Goal: Task Accomplishment & Management: Manage account settings

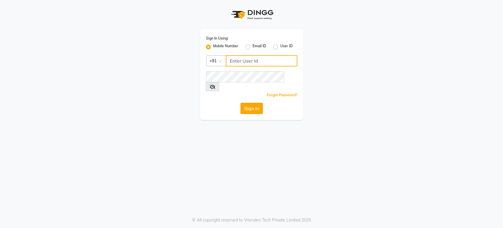
type input "9004055277"
click at [257, 103] on button "Sign In" at bounding box center [252, 108] width 22 height 11
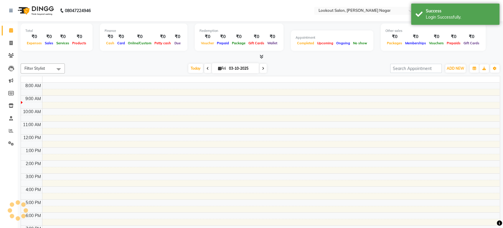
select select "en"
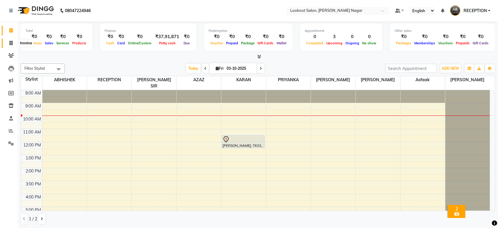
click at [13, 43] on span at bounding box center [11, 43] width 10 height 7
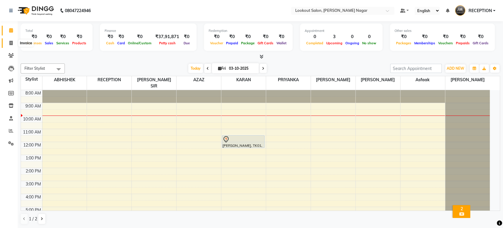
select select "service"
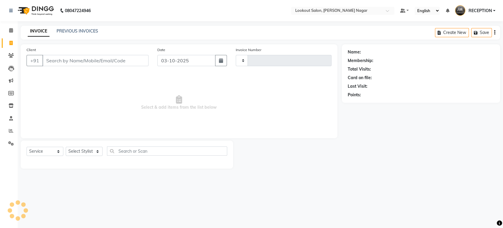
type input "3626"
select select "150"
click at [99, 60] on input "Client" at bounding box center [95, 60] width 106 height 11
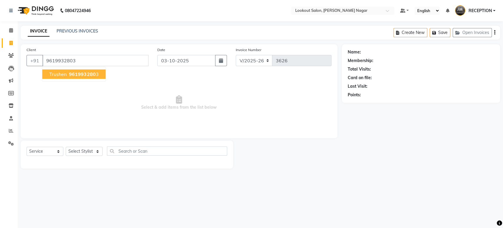
type input "9619932803"
click at [68, 75] on ngb-highlight "961993280 3" at bounding box center [83, 74] width 31 height 6
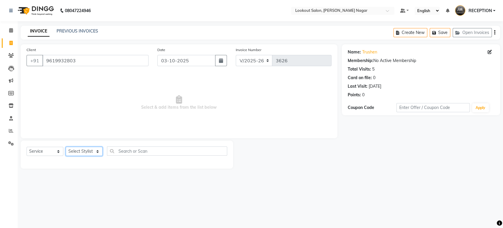
click at [88, 148] on select "Select Stylist ABHISHEK Asfaak [PERSON_NAME] [PERSON_NAME] PRIYANKA RECEPTION […" at bounding box center [84, 151] width 37 height 9
select select "11446"
click at [66, 147] on select "Select Stylist ABHISHEK Asfaak [PERSON_NAME] [PERSON_NAME] PRIYANKA RECEPTION […" at bounding box center [84, 151] width 37 height 9
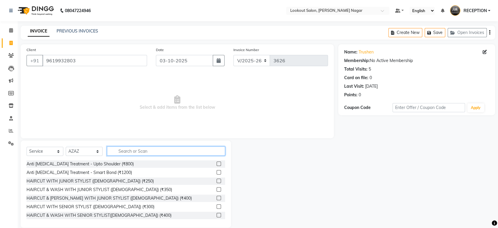
click at [154, 152] on input "text" at bounding box center [166, 150] width 118 height 9
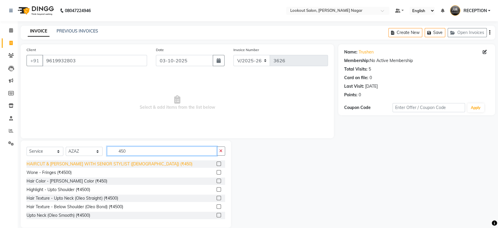
type input "450"
click at [130, 164] on div "HAIRCUT & [PERSON_NAME] WITH SENIOR STYLIST ([DEMOGRAPHIC_DATA]) (₹450)" at bounding box center [110, 164] width 166 height 6
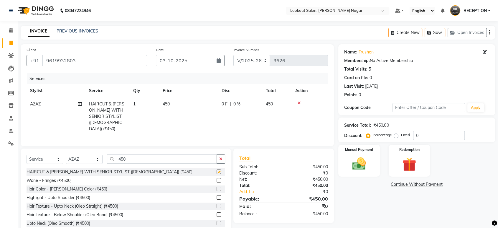
checkbox input "false"
click at [354, 160] on img at bounding box center [359, 163] width 23 height 17
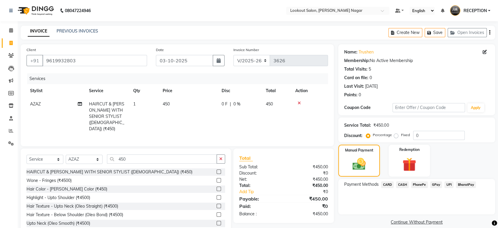
click at [385, 184] on span "CARD" at bounding box center [387, 184] width 13 height 7
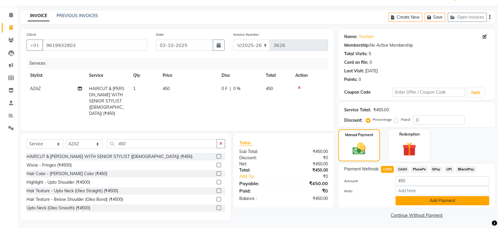
click at [405, 197] on button "Add Payment" at bounding box center [443, 200] width 94 height 9
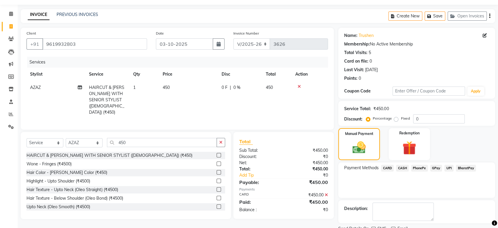
scroll to position [40, 0]
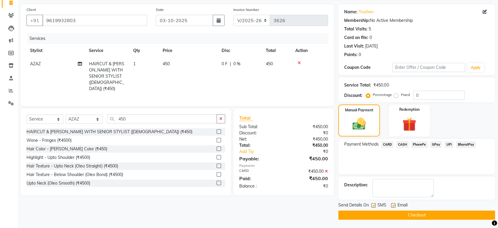
click at [404, 213] on button "Checkout" at bounding box center [416, 214] width 157 height 9
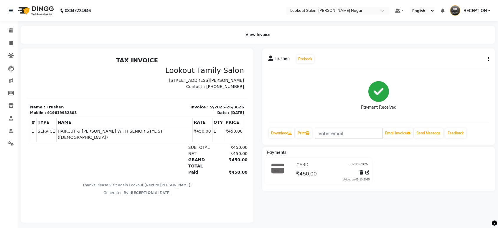
click at [404, 213] on div "Trushen Prebook Payment Received Download Print Email Invoice Send Message Feed…" at bounding box center [379, 135] width 242 height 174
click at [10, 42] on icon at bounding box center [10, 43] width 3 height 4
select select "service"
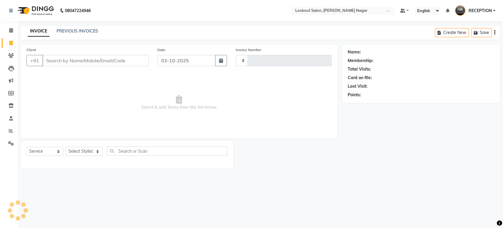
type input "3627"
select select "150"
click at [101, 59] on input "Client" at bounding box center [95, 60] width 106 height 11
click at [11, 30] on icon at bounding box center [11, 30] width 4 height 4
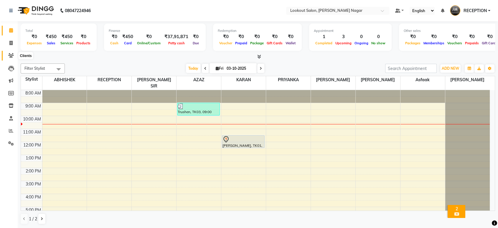
click at [14, 52] on span at bounding box center [11, 55] width 10 height 7
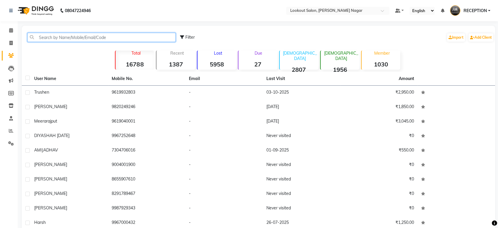
click at [119, 34] on input "text" at bounding box center [101, 37] width 148 height 9
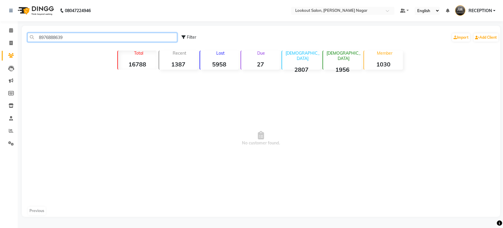
click at [129, 37] on input "8976888639" at bounding box center [102, 37] width 150 height 9
type input "8976888639"
click at [10, 41] on icon at bounding box center [10, 43] width 3 height 4
select select "service"
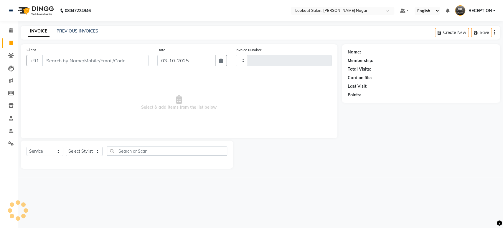
type input "3627"
select select "150"
click at [82, 59] on input "Client" at bounding box center [95, 60] width 106 height 11
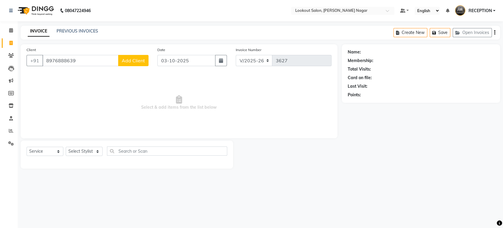
type input "8976888639"
click at [129, 61] on span "Add Client" at bounding box center [133, 60] width 23 height 6
select select "22"
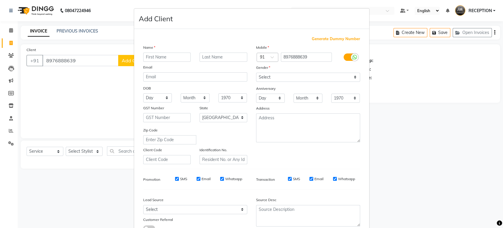
click at [159, 55] on input "text" at bounding box center [167, 56] width 48 height 9
type input "[PERSON_NAME]"
click at [309, 74] on select "Select [DEMOGRAPHIC_DATA] [DEMOGRAPHIC_DATA] Other Prefer Not To Say" at bounding box center [308, 77] width 104 height 9
select select "[DEMOGRAPHIC_DATA]"
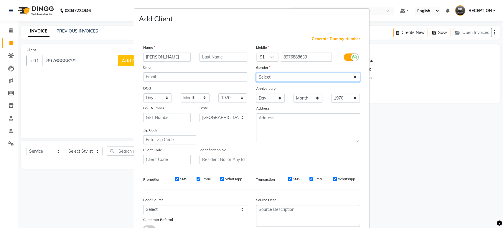
click at [256, 73] on select "Select [DEMOGRAPHIC_DATA] [DEMOGRAPHIC_DATA] Other Prefer Not To Say" at bounding box center [308, 77] width 104 height 9
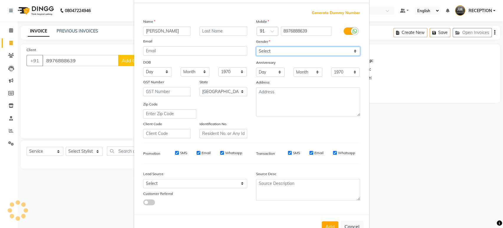
scroll to position [43, 0]
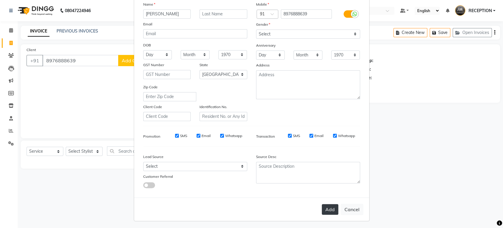
click at [322, 205] on button "Add" at bounding box center [330, 209] width 17 height 11
select select
select select "null"
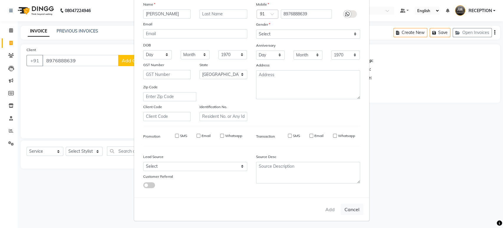
select select
checkbox input "false"
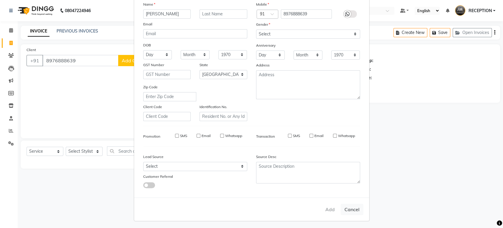
checkbox input "false"
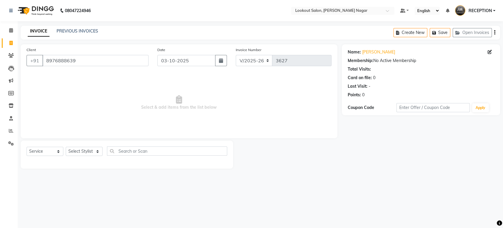
click at [219, 141] on div "Select Service Product Membership Package Voucher Prepaid Gift Card Select Styl…" at bounding box center [127, 154] width 213 height 28
click at [119, 57] on input "8976888639" at bounding box center [95, 60] width 106 height 11
click at [290, 28] on div "INVOICE PREVIOUS INVOICES Create New Save Open Invoices" at bounding box center [261, 33] width 480 height 14
click at [117, 56] on input "8976888639" at bounding box center [95, 60] width 106 height 11
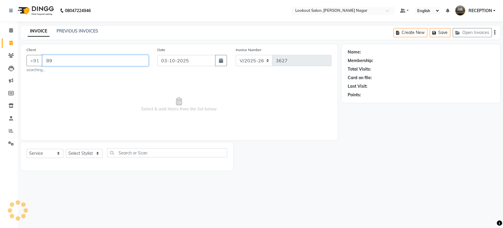
type input "8"
type input "9819546689"
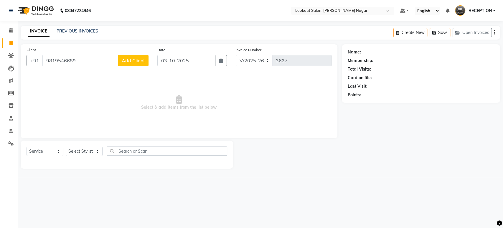
click at [141, 61] on span "Add Client" at bounding box center [133, 60] width 23 height 6
select select "22"
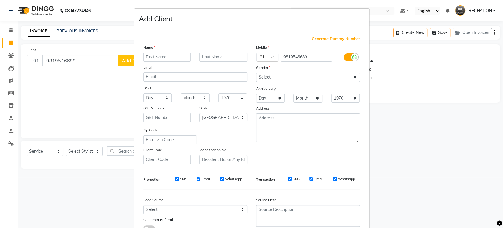
click at [173, 57] on input "text" at bounding box center [167, 56] width 48 height 9
type input "prashant"
click at [278, 78] on select "Select [DEMOGRAPHIC_DATA] [DEMOGRAPHIC_DATA] Other Prefer Not To Say" at bounding box center [308, 77] width 104 height 9
select select "[DEMOGRAPHIC_DATA]"
click at [256, 73] on select "Select [DEMOGRAPHIC_DATA] [DEMOGRAPHIC_DATA] Other Prefer Not To Say" at bounding box center [308, 77] width 104 height 9
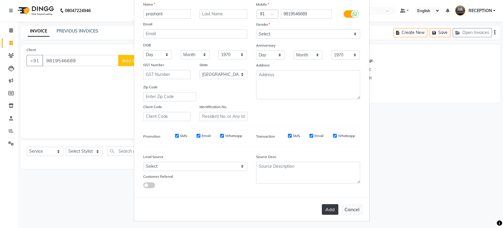
click at [323, 210] on button "Add" at bounding box center [330, 209] width 17 height 11
select select
select select "null"
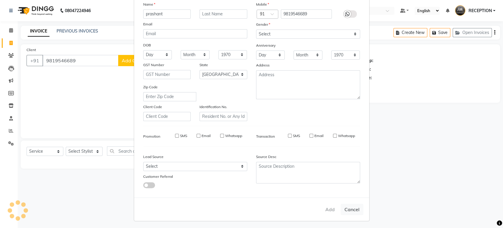
select select
checkbox input "false"
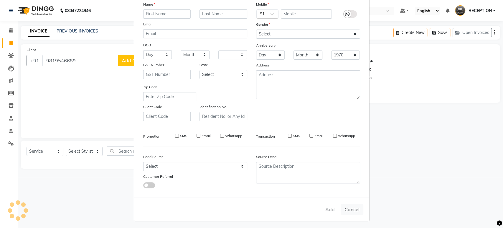
checkbox input "false"
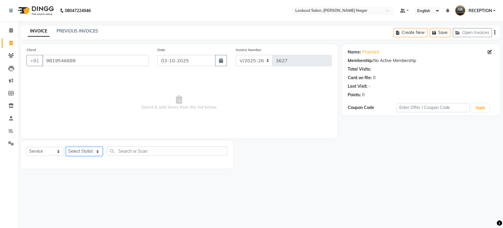
click at [90, 151] on select "Select Stylist ABHISHEK Asfaak [PERSON_NAME] [PERSON_NAME] PRIYANKA RECEPTION […" at bounding box center [84, 151] width 37 height 9
select select "11446"
click at [66, 147] on select "Select Stylist ABHISHEK Asfaak [PERSON_NAME] [PERSON_NAME] PRIYANKA RECEPTION […" at bounding box center [84, 151] width 37 height 9
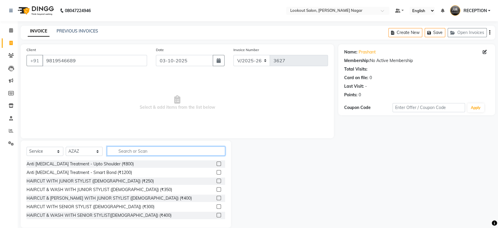
click at [133, 153] on input "text" at bounding box center [166, 150] width 118 height 9
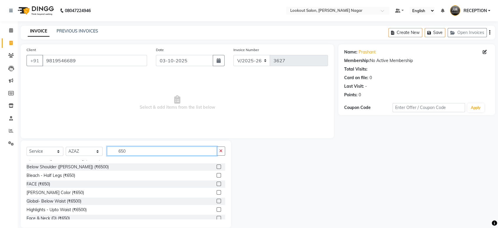
scroll to position [52, 0]
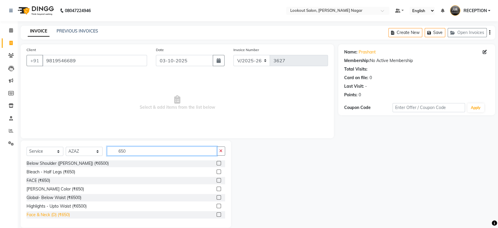
type input "650"
click at [58, 215] on div "Face & Neck (D) (₹650)" at bounding box center [48, 214] width 43 height 6
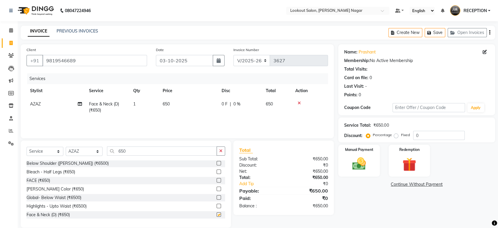
checkbox input "false"
click at [150, 147] on input "650" at bounding box center [162, 150] width 110 height 9
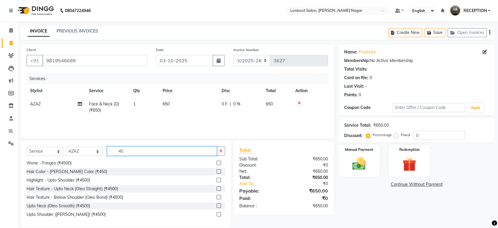
scroll to position [0, 0]
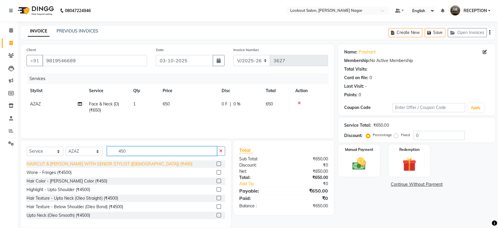
type input "450"
click at [135, 163] on div "HAIRCUT & [PERSON_NAME] WITH SENIOR STYLIST ([DEMOGRAPHIC_DATA]) (₹450)" at bounding box center [110, 164] width 166 height 6
checkbox input "false"
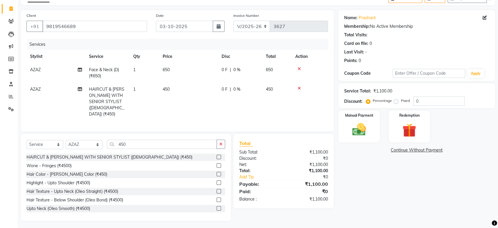
scroll to position [34, 0]
click at [363, 138] on div "Manual Payment" at bounding box center [359, 125] width 43 height 33
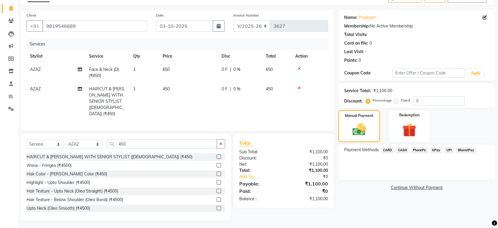
click at [403, 148] on span "CASH" at bounding box center [402, 150] width 13 height 7
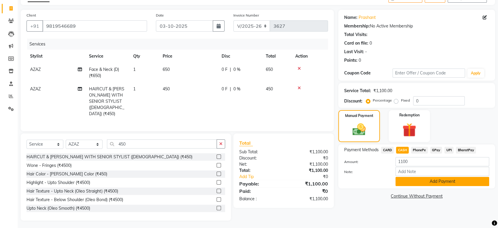
click at [423, 179] on button "Add Payment" at bounding box center [443, 181] width 94 height 9
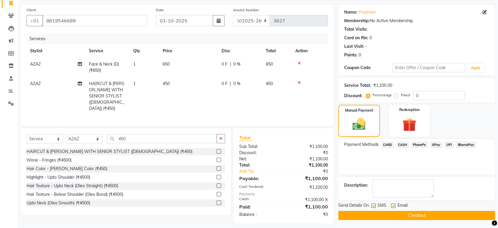
scroll to position [42, 0]
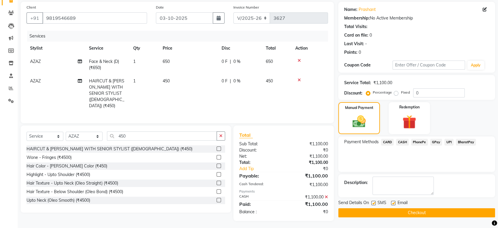
click at [419, 209] on button "Checkout" at bounding box center [416, 212] width 157 height 9
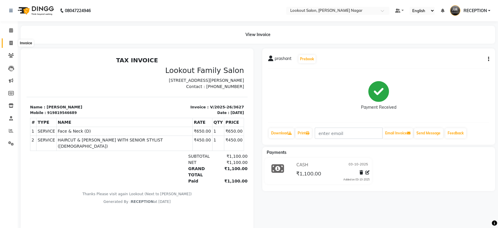
click at [13, 41] on span at bounding box center [11, 43] width 10 height 7
select select "service"
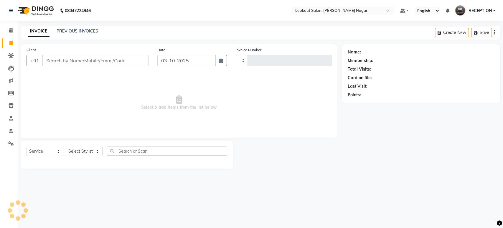
type input "3628"
select select "150"
click at [14, 29] on span at bounding box center [11, 30] width 10 height 7
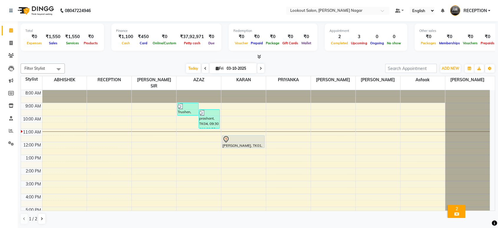
click at [461, 206] on div "2" at bounding box center [456, 208] width 15 height 5
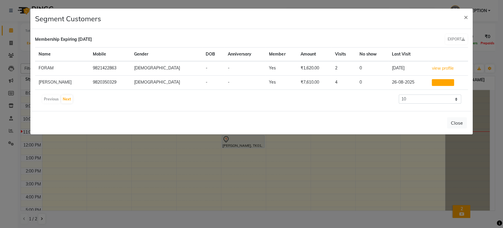
click at [434, 82] on button "view profile" at bounding box center [443, 82] width 22 height 7
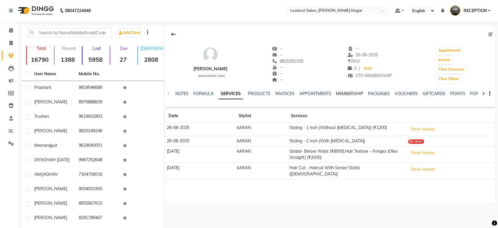
click at [348, 93] on link "MEMBERSHIP" at bounding box center [349, 93] width 27 height 5
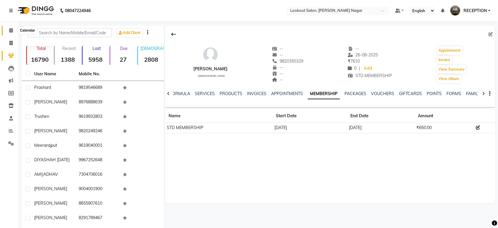
drag, startPoint x: 8, startPoint y: 32, endPoint x: 13, endPoint y: 36, distance: 6.9
click at [8, 32] on span at bounding box center [11, 30] width 10 height 7
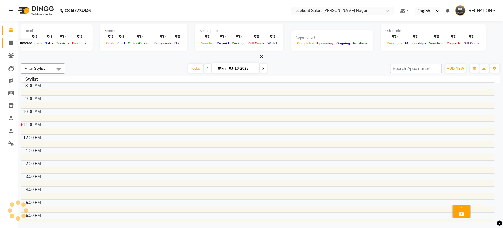
click at [13, 40] on span at bounding box center [11, 43] width 10 height 7
select select "service"
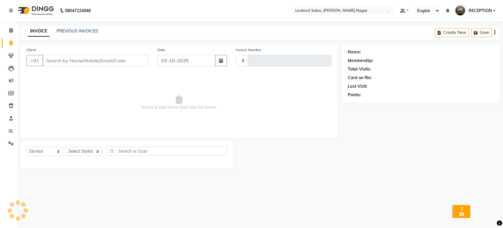
type input "3628"
select select "150"
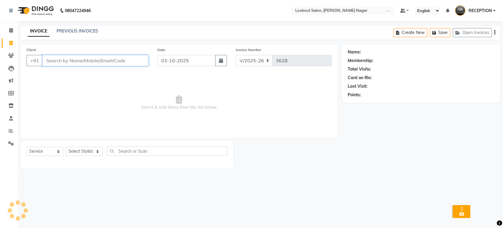
click at [122, 61] on input "Client" at bounding box center [95, 60] width 106 height 11
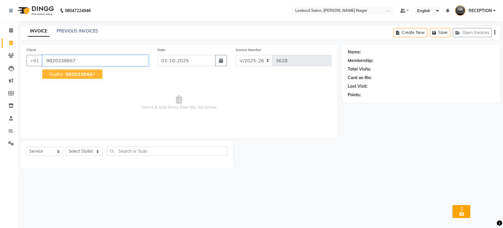
type input "9820338667"
select select "1: Object"
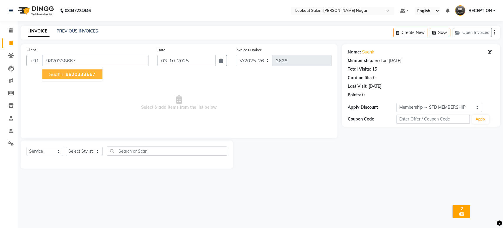
click at [80, 77] on span "982033866" at bounding box center [79, 74] width 27 height 6
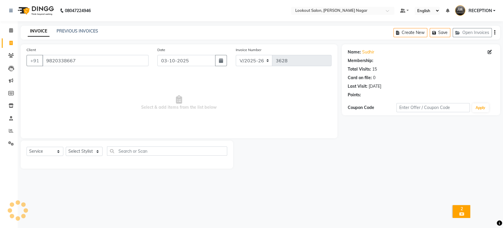
select select "1: Object"
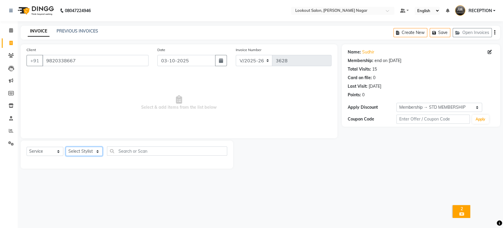
click at [80, 150] on select "Select Stylist ABHISHEK Asfaak [PERSON_NAME] [PERSON_NAME] PRIYANKA RECEPTION […" at bounding box center [84, 151] width 37 height 9
select select "34777"
click at [66, 147] on select "Select Stylist ABHISHEK Asfaak [PERSON_NAME] [PERSON_NAME] PRIYANKA RECEPTION […" at bounding box center [84, 151] width 37 height 9
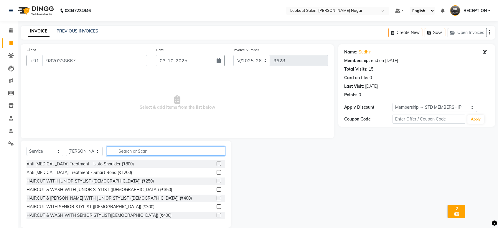
click at [124, 148] on input "text" at bounding box center [166, 150] width 118 height 9
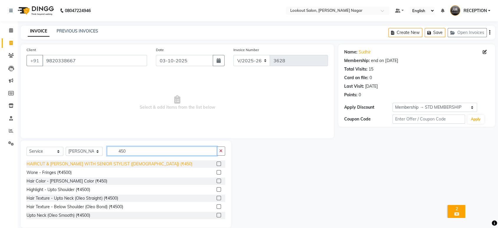
type input "450"
click at [120, 164] on div "HAIRCUT & [PERSON_NAME] WITH SENIOR STYLIST ([DEMOGRAPHIC_DATA]) (₹450)" at bounding box center [110, 164] width 166 height 6
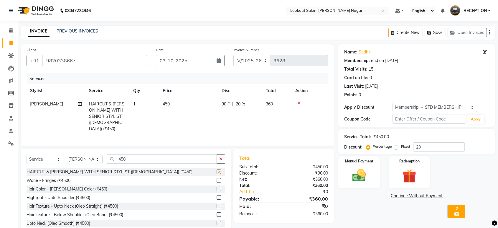
checkbox input "false"
click at [302, 102] on div at bounding box center [309, 103] width 29 height 4
click at [300, 101] on icon at bounding box center [299, 103] width 3 height 4
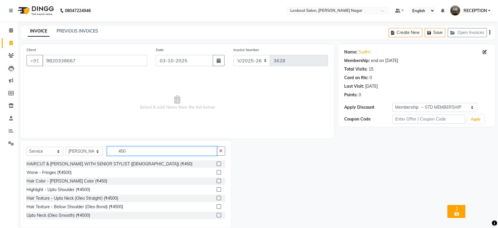
click at [140, 150] on input "450" at bounding box center [162, 150] width 110 height 9
type input "4"
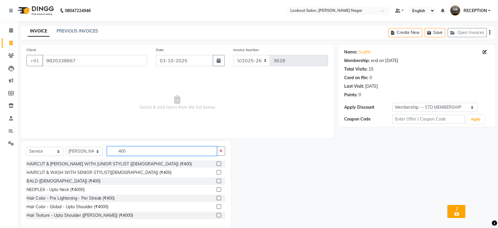
type input "400"
click at [127, 158] on div "Select Service Product Membership Package Voucher Prepaid Gift Card Select Styl…" at bounding box center [126, 153] width 199 height 14
click at [122, 167] on div "HAIRCUT & [PERSON_NAME] WITH JUNIOR STYLIST ([DEMOGRAPHIC_DATA]) (₹400)" at bounding box center [126, 163] width 199 height 7
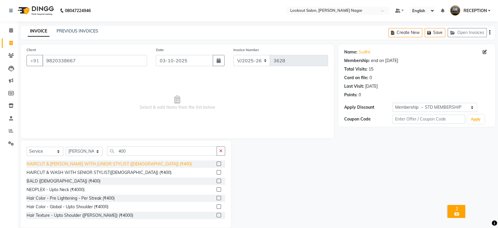
click at [119, 163] on div "HAIRCUT & [PERSON_NAME] WITH JUNIOR STYLIST ([DEMOGRAPHIC_DATA]) (₹400)" at bounding box center [109, 164] width 165 height 6
click at [119, 160] on div "Select Service Product Membership Package Voucher Prepaid Gift Card Select Styl…" at bounding box center [126, 153] width 199 height 14
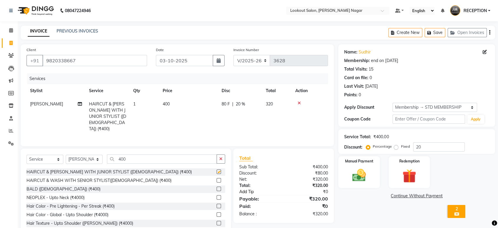
checkbox input "false"
click at [354, 179] on img at bounding box center [359, 175] width 23 height 17
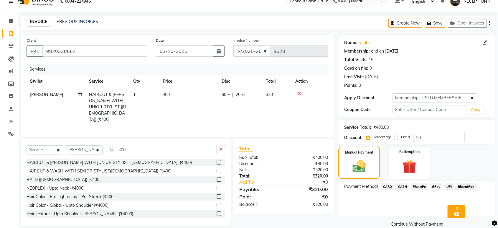
scroll to position [19, 0]
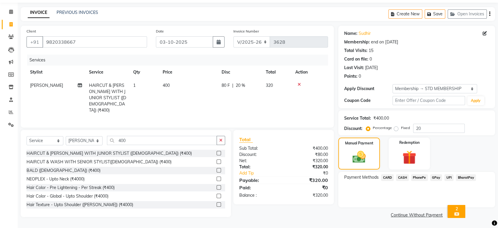
click at [403, 177] on span "CASH" at bounding box center [402, 177] width 13 height 7
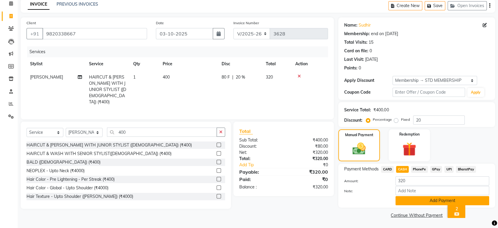
click at [412, 197] on button "Add Payment" at bounding box center [443, 200] width 94 height 9
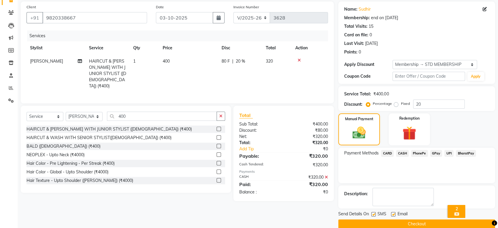
scroll to position [52, 0]
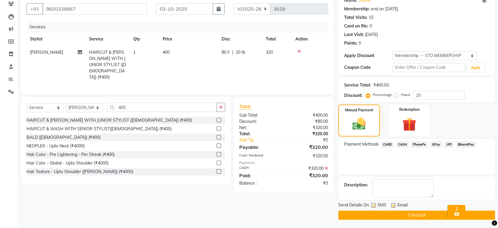
click at [412, 216] on button "Checkout" at bounding box center [416, 214] width 157 height 9
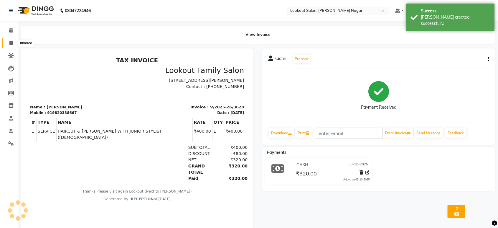
click at [10, 42] on icon at bounding box center [10, 43] width 3 height 4
select select "service"
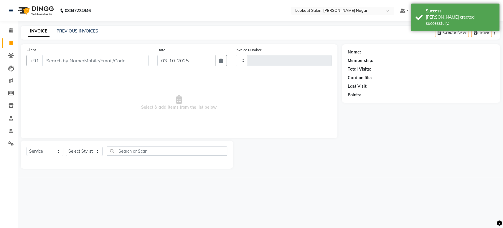
type input "3629"
select select "150"
click at [83, 31] on link "PREVIOUS INVOICES" at bounding box center [78, 30] width 42 height 5
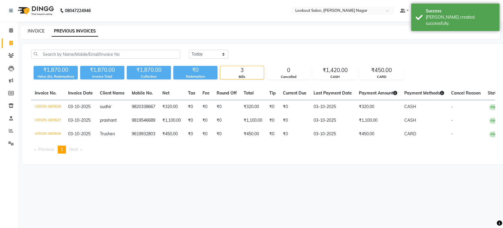
click at [38, 29] on link "INVOICE" at bounding box center [36, 30] width 17 height 5
select select "150"
select select "service"
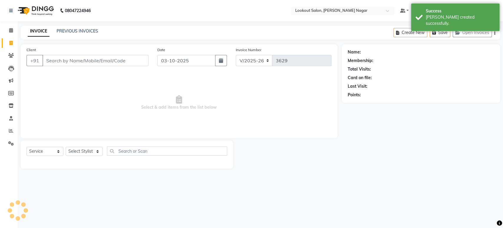
click at [78, 59] on input "Client" at bounding box center [95, 60] width 106 height 11
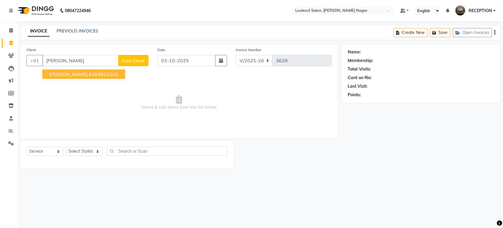
click at [125, 74] on button "[PERSON_NAME] SARRATHE 6264922202" at bounding box center [83, 73] width 83 height 9
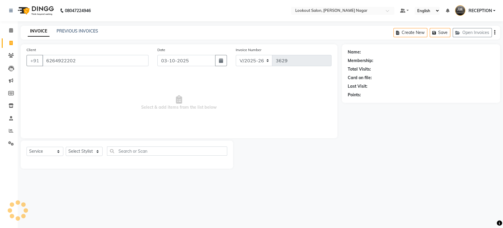
type input "6264922202"
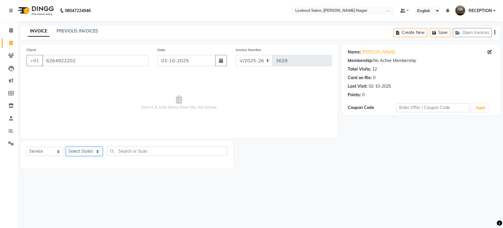
click at [100, 152] on select "Select Stylist ABHISHEK Asfaak [PERSON_NAME] [PERSON_NAME] PRIYANKA RECEPTION […" at bounding box center [84, 151] width 37 height 9
select select "43154"
click at [66, 147] on select "Select Stylist ABHISHEK Asfaak [PERSON_NAME] [PERSON_NAME] PRIYANKA RECEPTION […" at bounding box center [84, 151] width 37 height 9
click at [82, 116] on span "Select & add items from the list below" at bounding box center [179, 102] width 305 height 59
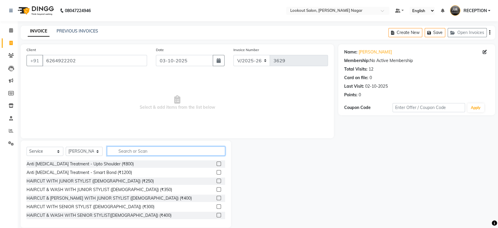
click at [140, 151] on input "text" at bounding box center [166, 150] width 118 height 9
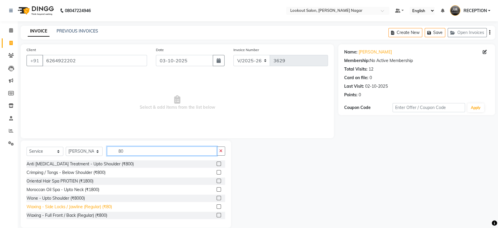
type input "80"
click at [90, 205] on div "Waxing - Side Locks / Jawline (Regular) (₹80)" at bounding box center [69, 206] width 85 height 6
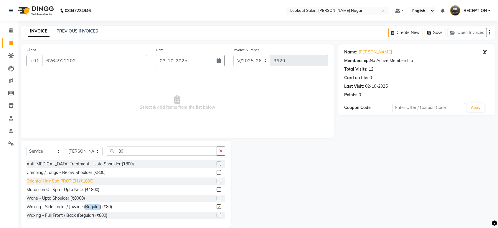
checkbox input "false"
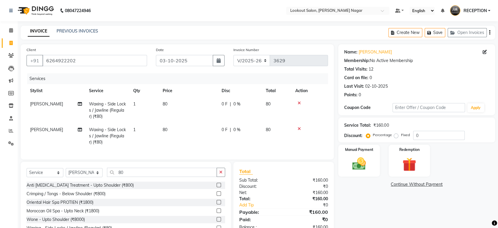
click at [298, 130] on icon at bounding box center [299, 128] width 3 height 4
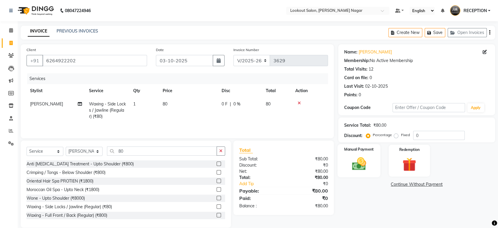
click at [353, 160] on img at bounding box center [359, 163] width 23 height 17
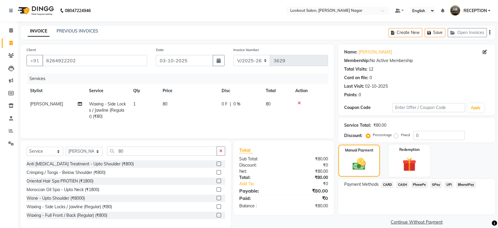
click at [403, 182] on span "CASH" at bounding box center [402, 184] width 13 height 7
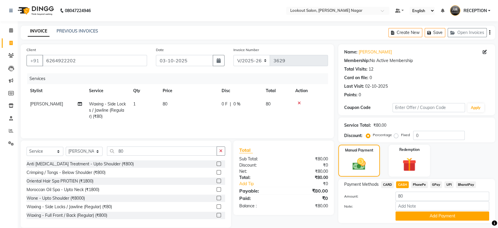
scroll to position [15, 0]
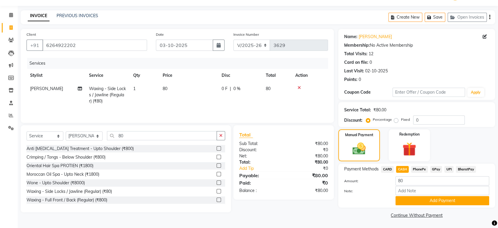
click at [414, 195] on div "Note:" at bounding box center [417, 191] width 154 height 10
click at [414, 197] on button "Add Payment" at bounding box center [443, 200] width 94 height 9
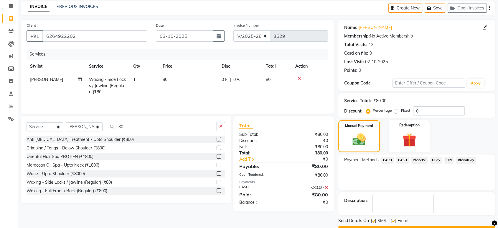
scroll to position [40, 0]
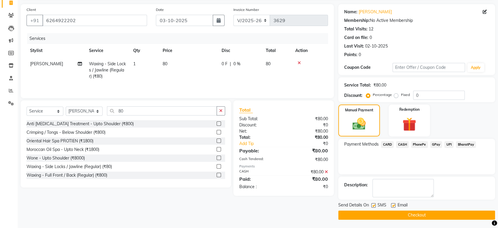
click at [414, 215] on button "Checkout" at bounding box center [416, 214] width 157 height 9
click at [414, 215] on div "Checkout" at bounding box center [416, 214] width 157 height 9
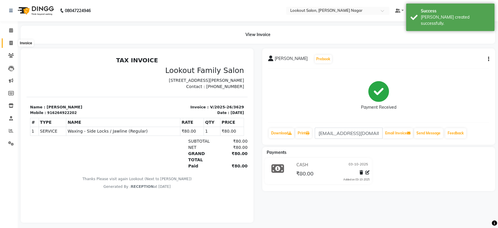
click at [9, 42] on span at bounding box center [11, 43] width 10 height 7
select select "service"
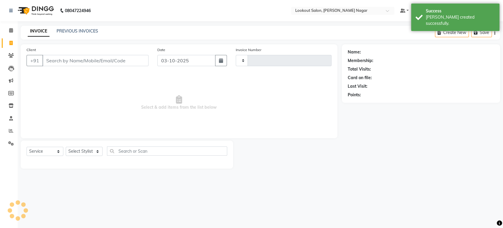
type input "3630"
select select "150"
click at [83, 31] on link "PREVIOUS INVOICES" at bounding box center [78, 30] width 42 height 5
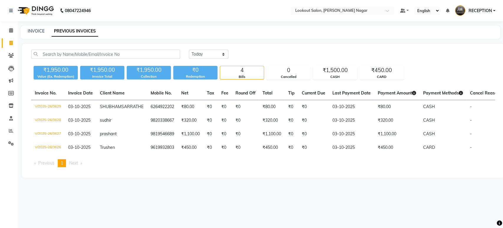
click at [34, 34] on div "INVOICE PREVIOUS INVOICES" at bounding box center [261, 32] width 480 height 13
click at [31, 32] on link "INVOICE" at bounding box center [36, 30] width 17 height 5
select select "service"
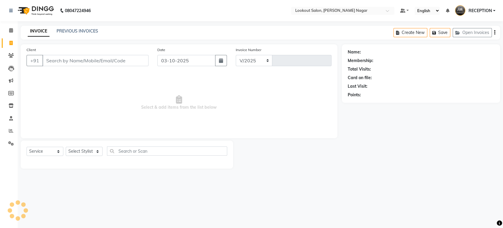
select select "150"
type input "3630"
click at [76, 30] on link "PREVIOUS INVOICES" at bounding box center [78, 30] width 42 height 5
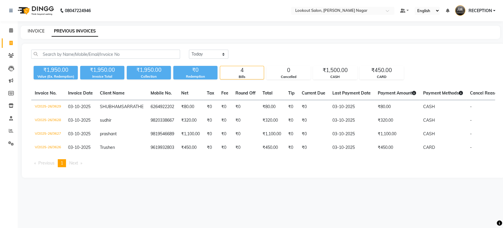
click at [34, 29] on link "INVOICE" at bounding box center [36, 30] width 17 height 5
select select "service"
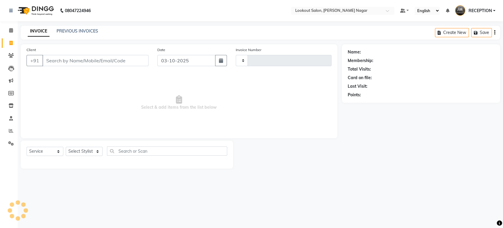
type input "3630"
select select "150"
click at [12, 29] on icon at bounding box center [11, 30] width 4 height 4
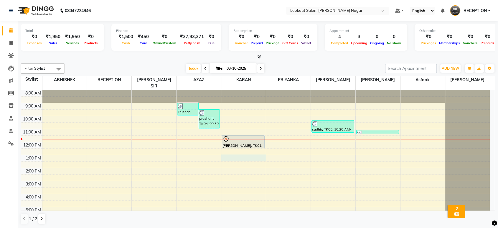
click at [236, 152] on div "8:00 AM 9:00 AM 10:00 AM 11:00 AM 12:00 PM 1:00 PM 2:00 PM 3:00 PM 4:00 PM 5:00…" at bounding box center [255, 180] width 469 height 181
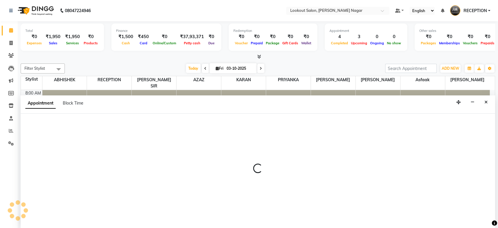
select select "11447"
select select "tentative"
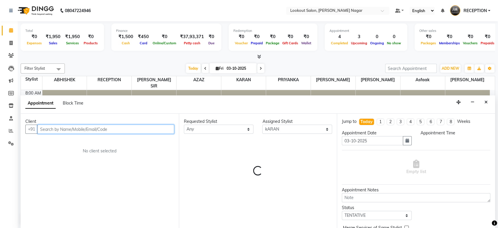
select select "780"
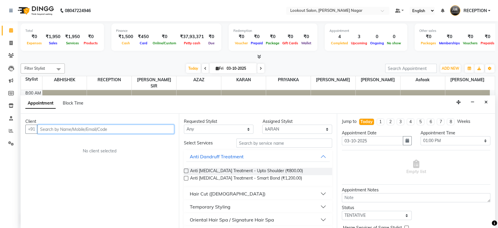
click at [145, 131] on input "text" at bounding box center [105, 128] width 137 height 9
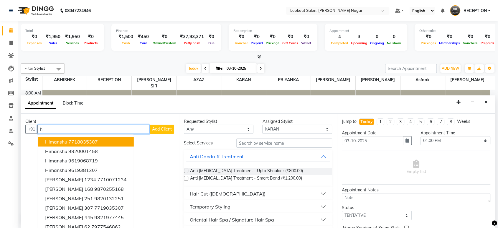
type input "h"
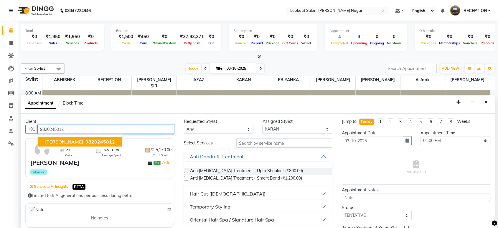
click at [85, 139] on span "9820245012" at bounding box center [99, 142] width 29 height 6
type input "9820245012"
click at [84, 139] on div "Client [PHONE_NUMBER] [PERSON_NAME] 9820245012 31 Visits ₹811.94 Average Spent …" at bounding box center [100, 170] width 158 height 114
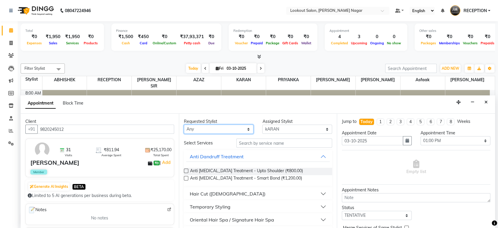
click at [203, 127] on select "Any ABHISHEK Asfaak [PERSON_NAME] [PERSON_NAME] PRIYANKA RECEPTION [PERSON_NAME…" at bounding box center [219, 128] width 70 height 9
select select "11447"
click at [184, 124] on select "Any ABHISHEK Asfaak [PERSON_NAME] [PERSON_NAME] PRIYANKA RECEPTION [PERSON_NAME…" at bounding box center [219, 128] width 70 height 9
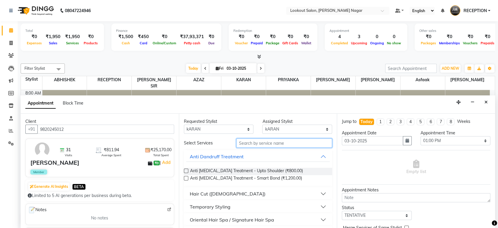
click at [274, 142] on input "text" at bounding box center [284, 142] width 96 height 9
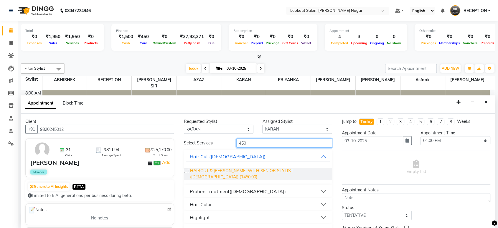
type input "450"
click at [261, 172] on span "HAIRCUT & [PERSON_NAME] WITH SENIOR STYLIST ([DEMOGRAPHIC_DATA]) (₹450.00)" at bounding box center [259, 173] width 138 height 12
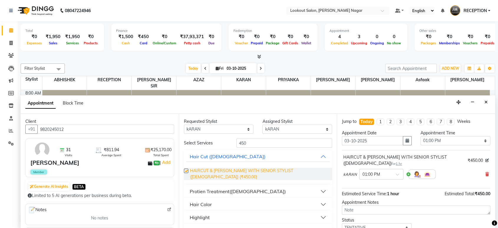
checkbox input "false"
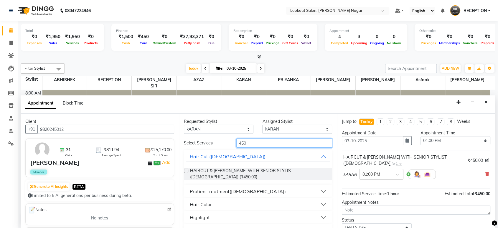
click at [265, 141] on input "450" at bounding box center [284, 142] width 96 height 9
type input "4"
type input "450"
click at [216, 199] on button "Hair Color" at bounding box center [258, 204] width 144 height 11
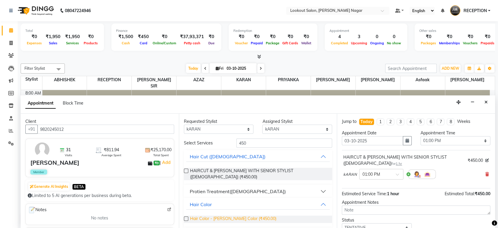
click at [243, 215] on span "Hair Color - [PERSON_NAME] Color (₹450.00)" at bounding box center [233, 218] width 86 height 7
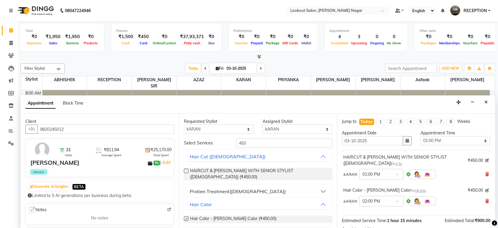
checkbox input "false"
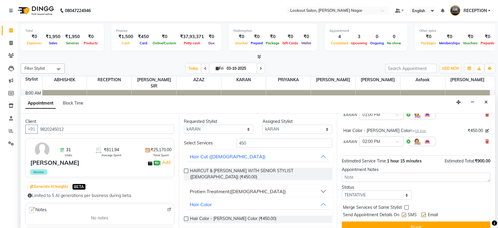
scroll to position [61, 0]
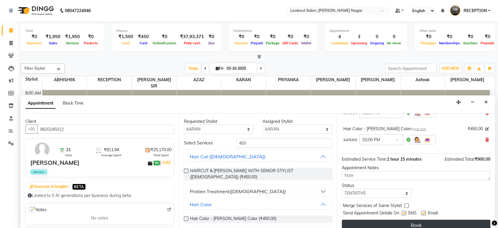
click at [372, 219] on button "Book" at bounding box center [416, 224] width 149 height 11
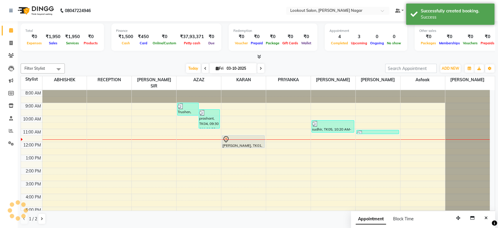
scroll to position [0, 0]
click at [487, 215] on button "Close" at bounding box center [486, 217] width 9 height 9
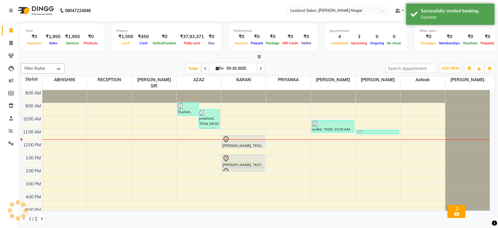
click at [462, 206] on div "2" at bounding box center [456, 208] width 15 height 5
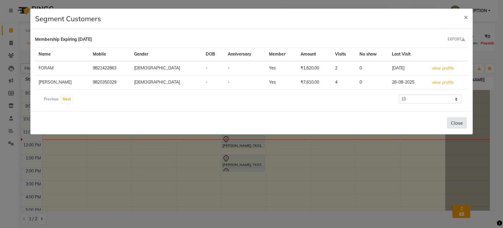
click at [455, 124] on button "Close" at bounding box center [457, 122] width 20 height 11
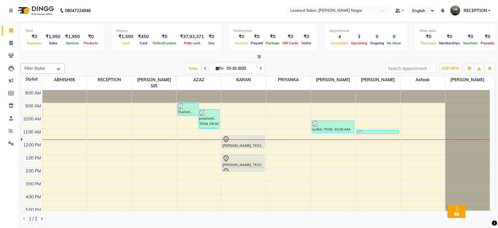
click at [7, 138] on li "Settings" at bounding box center [9, 143] width 18 height 13
click at [11, 143] on icon at bounding box center [11, 143] width 6 height 4
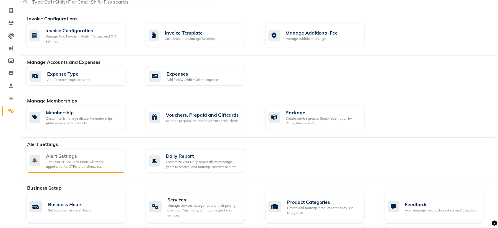
scroll to position [33, 0]
click at [98, 166] on div "Turn ON/OFF SMS and Email Alerts for appointments, OTPs, promotions, etc." at bounding box center [83, 164] width 75 height 10
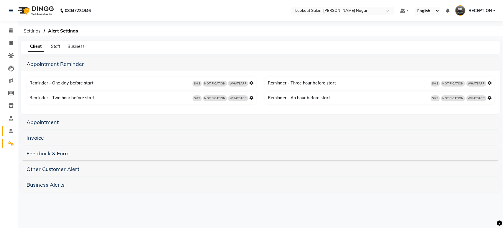
click at [11, 131] on icon at bounding box center [11, 130] width 4 height 4
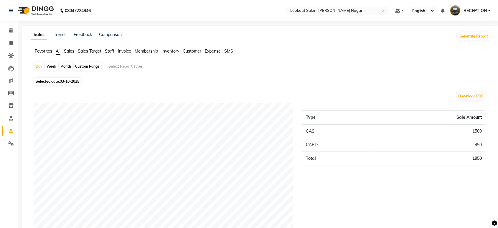
click at [14, 112] on li "Staff" at bounding box center [9, 118] width 18 height 13
click at [13, 117] on span at bounding box center [11, 118] width 10 height 7
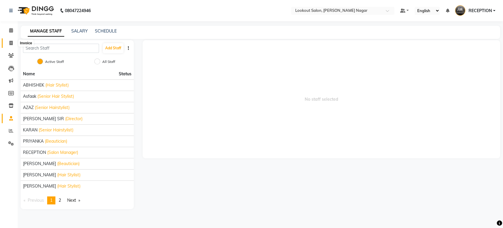
click at [9, 44] on icon at bounding box center [10, 43] width 3 height 4
select select "service"
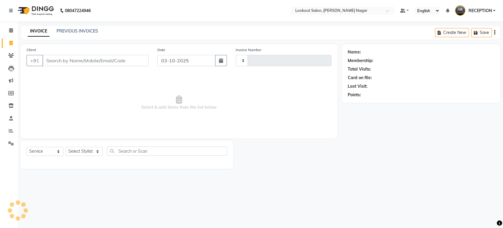
type input "3630"
select select "150"
click at [128, 57] on input "Client" at bounding box center [95, 60] width 106 height 11
click at [7, 31] on span at bounding box center [11, 30] width 10 height 7
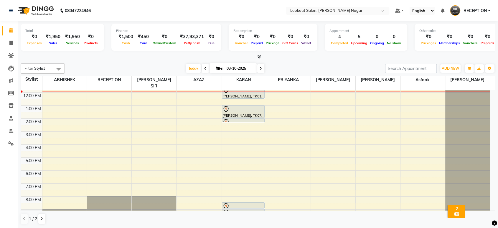
scroll to position [54, 0]
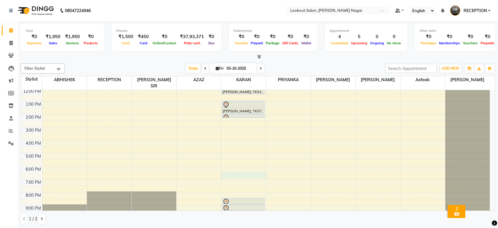
click at [241, 166] on div "8:00 AM 9:00 AM 10:00 AM 11:00 AM 12:00 PM 1:00 PM 2:00 PM 3:00 PM 4:00 PM 5:00…" at bounding box center [255, 126] width 469 height 181
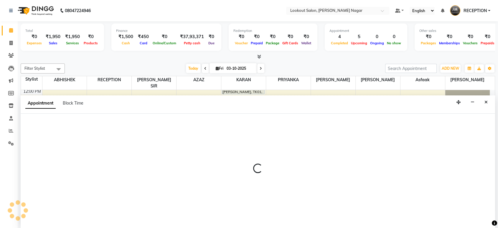
scroll to position [0, 0]
select select "11447"
select select "1110"
select select "tentative"
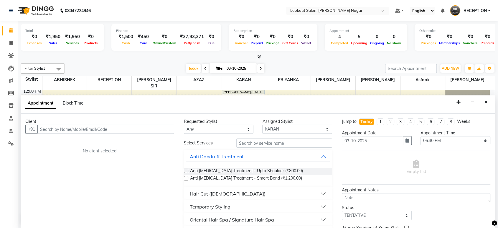
click at [451, 27] on div "Other sales ₹0 Packages ₹0 Memberships ₹0 Vouchers ₹0 Prepaids ₹0 Gift Cards" at bounding box center [467, 37] width 105 height 27
click at [222, 131] on select "Any ABHISHEK Asfaak [PERSON_NAME] [PERSON_NAME] PRIYANKA RECEPTION [PERSON_NAME…" at bounding box center [219, 128] width 70 height 9
select select "11447"
click at [184, 124] on select "Any ABHISHEK Asfaak [PERSON_NAME] [PERSON_NAME] PRIYANKA RECEPTION [PERSON_NAME…" at bounding box center [219, 128] width 70 height 9
click at [153, 129] on input "text" at bounding box center [105, 128] width 137 height 9
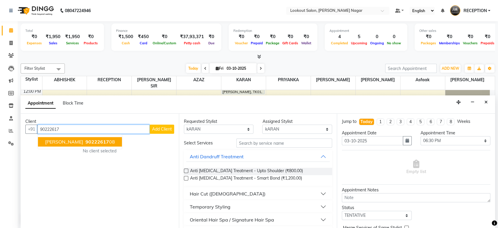
click at [94, 141] on ngb-highlight "90222617 08" at bounding box center [99, 142] width 31 height 6
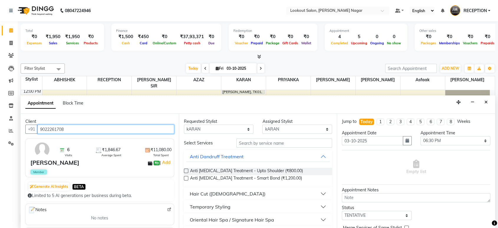
type input "9022261708"
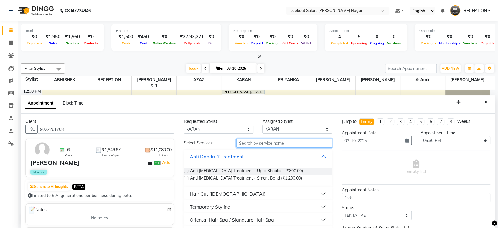
click at [252, 142] on input "text" at bounding box center [284, 142] width 96 height 9
click at [252, 143] on input "text" at bounding box center [284, 142] width 96 height 9
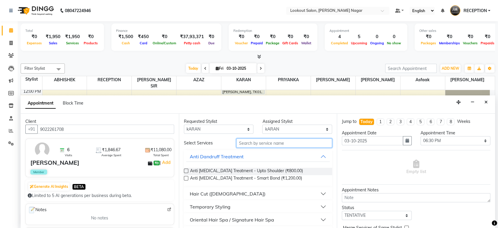
click at [252, 143] on input "text" at bounding box center [284, 142] width 96 height 9
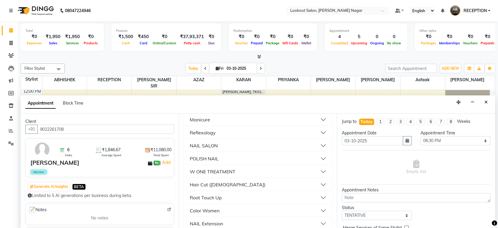
scroll to position [164, 0]
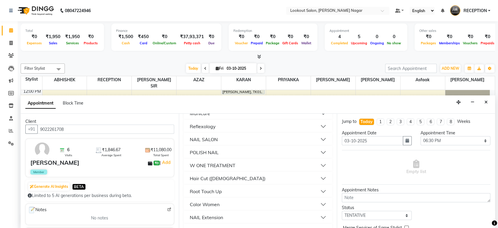
type input "800"
click at [318, 178] on button "Hair Cut ([DEMOGRAPHIC_DATA])" at bounding box center [258, 178] width 144 height 11
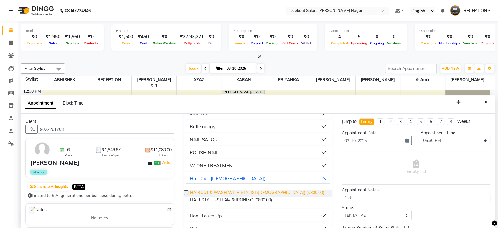
click at [287, 190] on span "HAIRCUT & WASH WITH STYLIST([DEMOGRAPHIC_DATA]) (₹800.00)" at bounding box center [257, 192] width 134 height 7
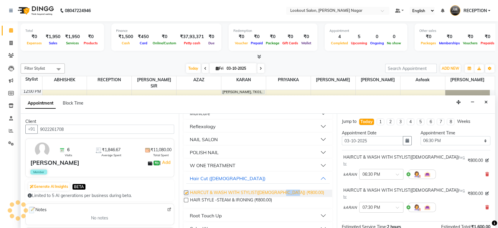
checkbox input "false"
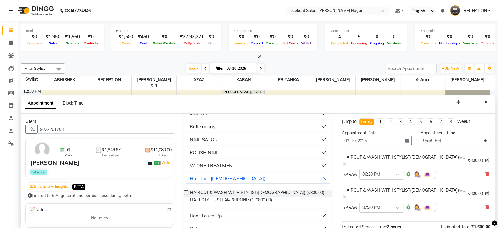
click at [485, 205] on icon at bounding box center [487, 207] width 4 height 4
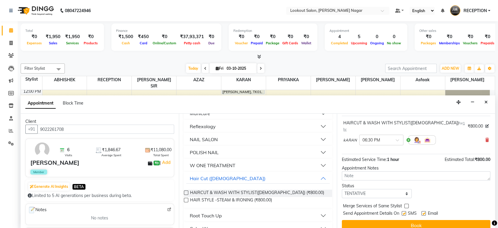
scroll to position [35, 0]
click at [432, 219] on button "Book" at bounding box center [416, 224] width 149 height 11
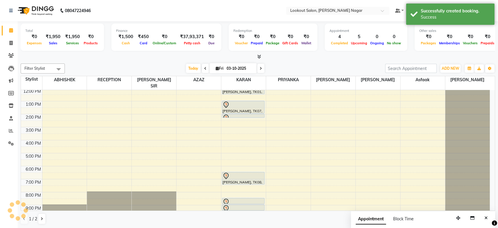
scroll to position [0, 0]
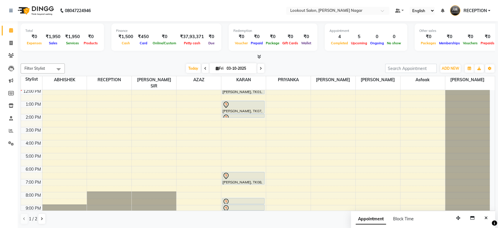
click at [455, 27] on div "Other sales ₹0 Packages ₹0 Memberships ₹0 Vouchers ₹0 Prepaids ₹0 Gift Cards" at bounding box center [467, 37] width 105 height 27
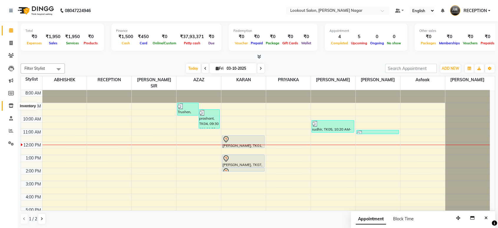
click at [14, 103] on span at bounding box center [11, 105] width 10 height 7
select select
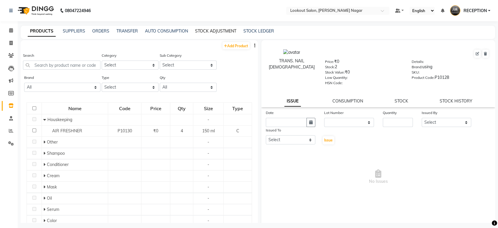
click at [215, 30] on link "STOCK ADJUSTMENT" at bounding box center [215, 30] width 41 height 5
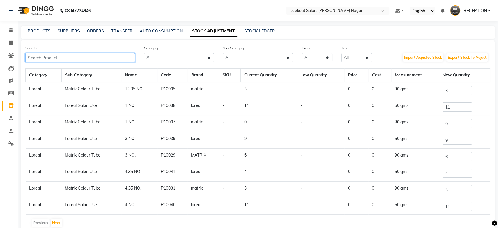
click at [57, 54] on input "text" at bounding box center [80, 57] width 110 height 9
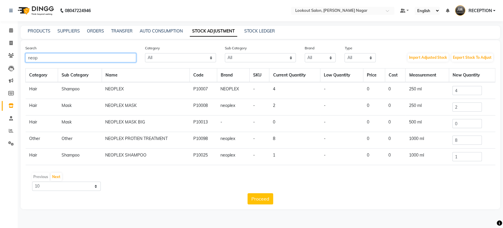
type input "neop"
click at [469, 88] on input "4" at bounding box center [466, 90] width 29 height 9
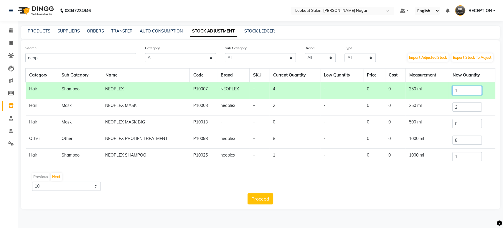
type input "1"
click at [473, 107] on input "2" at bounding box center [466, 106] width 29 height 9
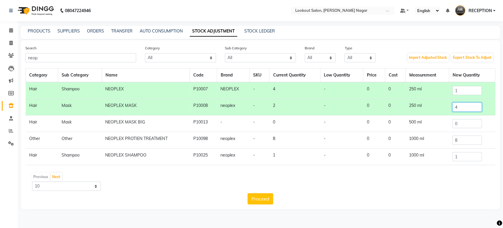
type input "4"
click at [464, 92] on input "1" at bounding box center [466, 90] width 29 height 9
type input "3"
click at [473, 122] on input "0" at bounding box center [466, 123] width 29 height 9
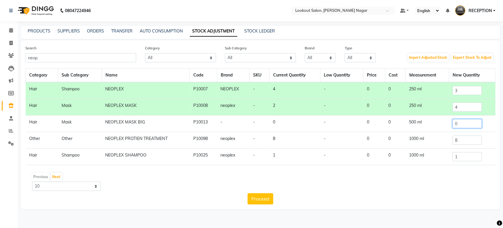
click at [473, 122] on input "0" at bounding box center [466, 123] width 29 height 9
click at [473, 139] on input "8" at bounding box center [466, 139] width 29 height 9
click at [259, 200] on button "Proceed" at bounding box center [261, 198] width 26 height 11
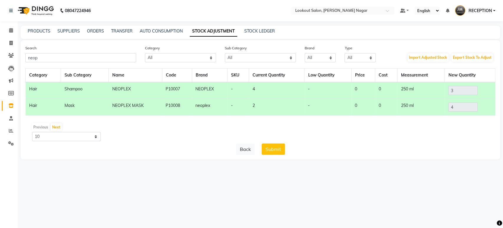
click at [273, 154] on div "Search neop Category All Hair Skin Makeup Personal Care Appliances [PERSON_NAME…" at bounding box center [261, 99] width 480 height 119
click at [276, 149] on button "Submit" at bounding box center [273, 148] width 23 height 11
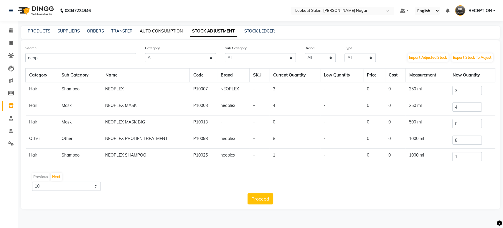
click at [163, 28] on link "AUTO CONSUMPTION" at bounding box center [161, 30] width 43 height 5
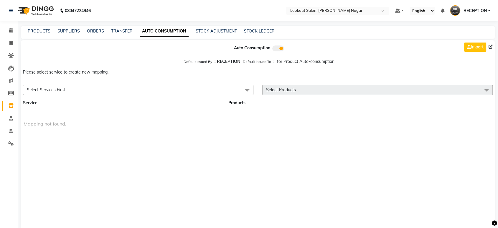
click at [236, 95] on span "Select Services First" at bounding box center [138, 90] width 231 height 10
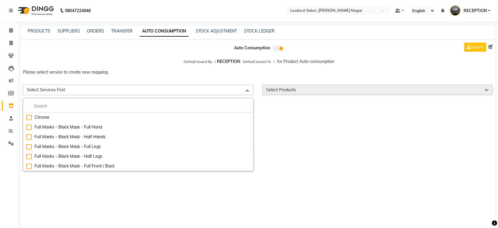
click at [236, 95] on span "Select Services First" at bounding box center [138, 90] width 231 height 10
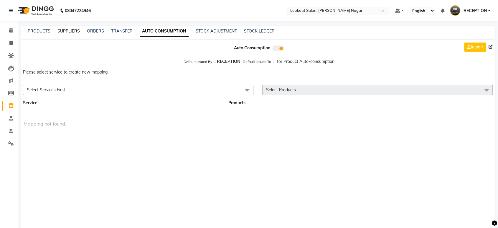
click at [61, 30] on link "SUPPLIERS" at bounding box center [68, 30] width 22 height 5
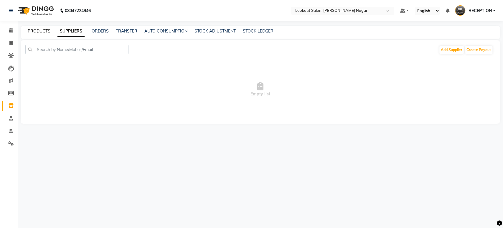
click at [38, 32] on link "PRODUCTS" at bounding box center [39, 30] width 23 height 5
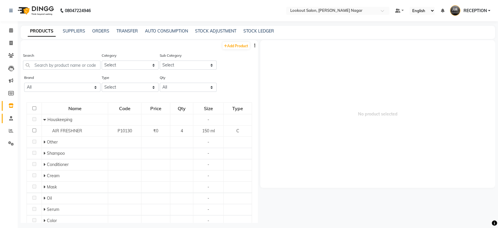
click at [12, 122] on link "Staff" at bounding box center [9, 118] width 14 height 10
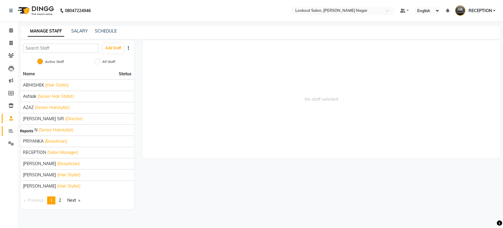
click at [10, 134] on span at bounding box center [11, 130] width 10 height 7
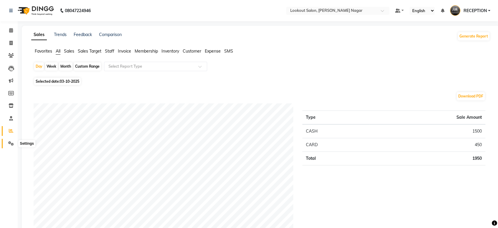
click at [13, 140] on span at bounding box center [11, 143] width 10 height 7
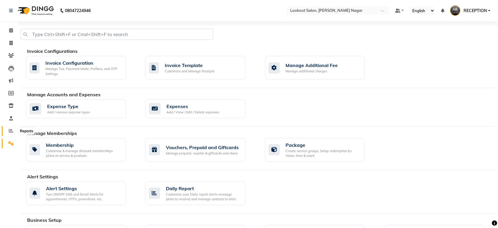
click at [8, 132] on span at bounding box center [11, 130] width 10 height 7
drag, startPoint x: 8, startPoint y: 132, endPoint x: 14, endPoint y: 131, distance: 5.9
click at [8, 132] on span at bounding box center [11, 130] width 10 height 7
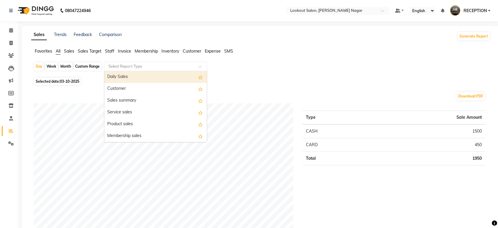
click at [192, 68] on div at bounding box center [155, 66] width 103 height 6
click at [191, 68] on input "text" at bounding box center [149, 66] width 85 height 6
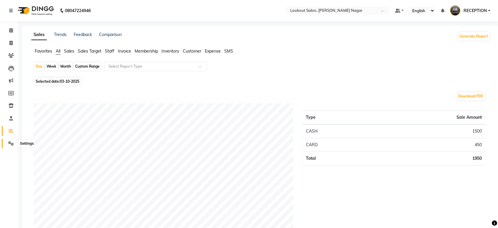
click at [9, 142] on icon at bounding box center [11, 143] width 6 height 4
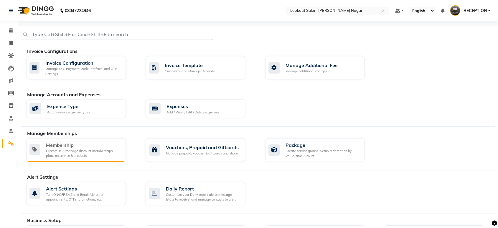
click at [71, 150] on div "Customise & manage discount memberships plans on service & products" at bounding box center [83, 153] width 75 height 10
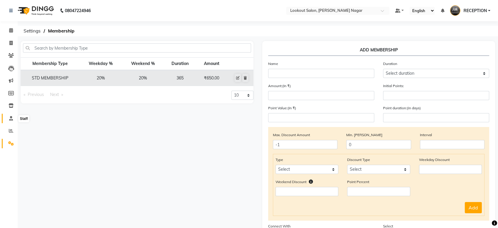
click at [8, 119] on span at bounding box center [11, 118] width 10 height 7
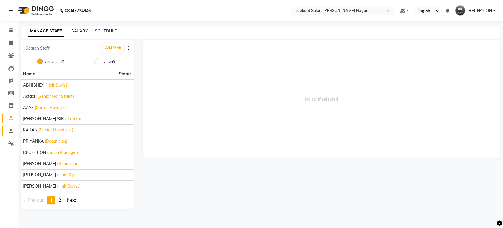
click at [10, 126] on link "Reports" at bounding box center [9, 131] width 14 height 10
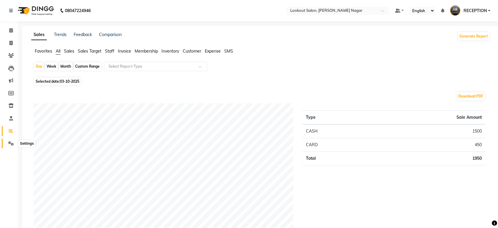
click at [9, 143] on icon at bounding box center [11, 143] width 6 height 4
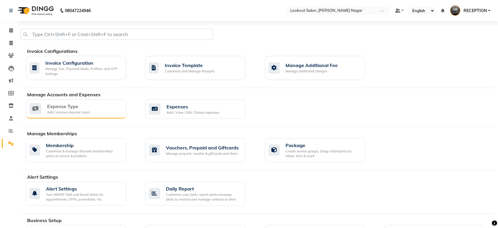
click at [66, 110] on div "Add / remove expense types" at bounding box center [68, 112] width 43 height 5
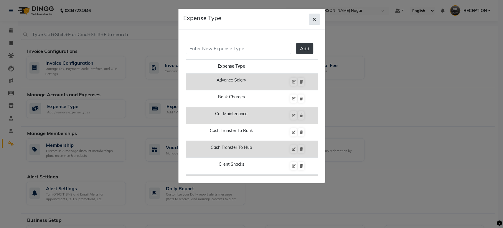
click at [314, 22] on button "button" at bounding box center [314, 19] width 11 height 11
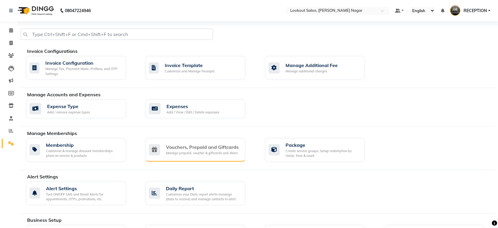
click at [226, 156] on div "Vouchers, Prepaid and Giftcards Manage prepaid, voucher & giftcards and share" at bounding box center [196, 149] width 100 height 23
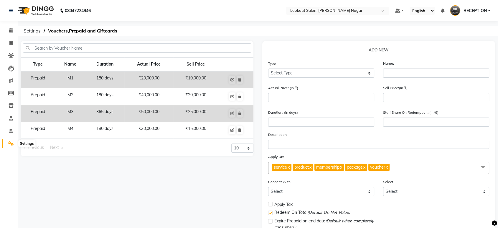
click at [9, 145] on icon at bounding box center [11, 143] width 6 height 4
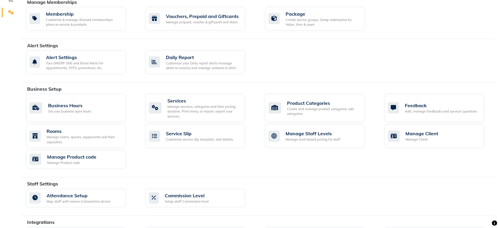
scroll to position [209, 0]
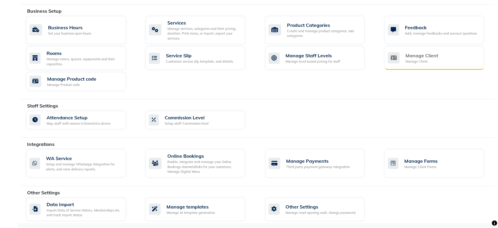
click at [438, 57] on div "Manage Client Manage Client" at bounding box center [434, 58] width 92 height 12
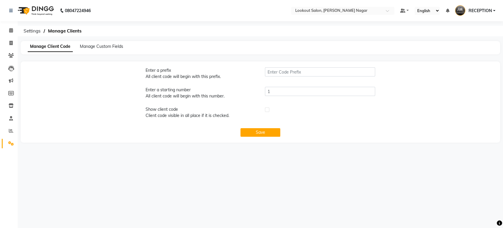
type input "LMA"
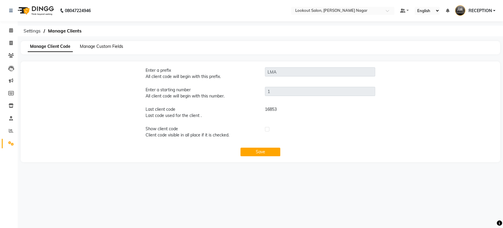
click at [98, 44] on span "Manage Custom Fields" at bounding box center [101, 46] width 43 height 5
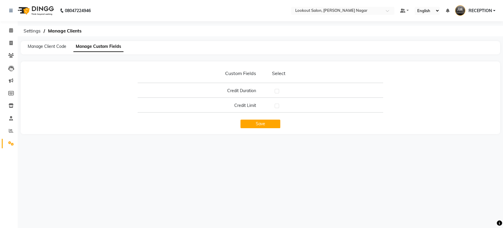
click at [52, 52] on div "Manage Client Code Manage Custom Fields" at bounding box center [261, 47] width 480 height 13
click at [53, 47] on span "Manage Client Code" at bounding box center [47, 46] width 39 height 5
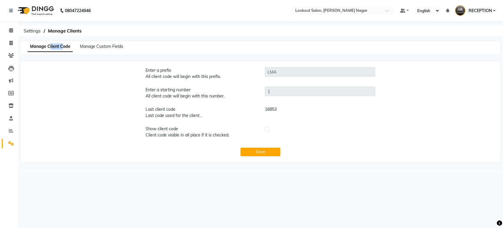
click at [3, 147] on link "Settings" at bounding box center [9, 144] width 14 height 10
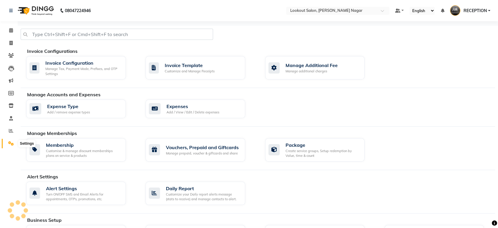
click at [6, 142] on span at bounding box center [11, 143] width 10 height 7
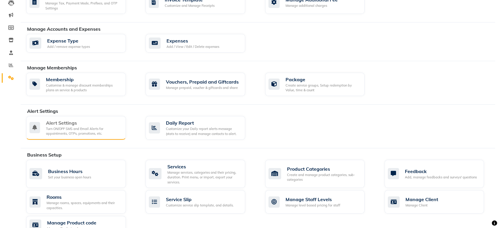
click at [94, 133] on div "Turn ON/OFF SMS and Email Alerts for appointments, OTPs, promotions, etc." at bounding box center [83, 131] width 75 height 10
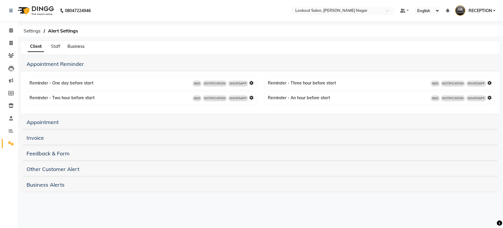
click at [78, 47] on span "Business" at bounding box center [76, 46] width 17 height 5
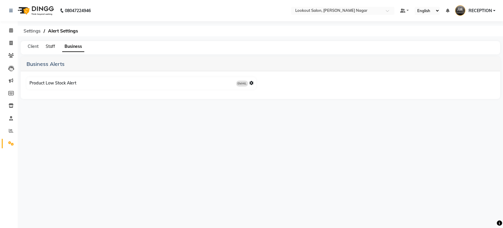
click at [49, 45] on span "Staff" at bounding box center [50, 46] width 9 height 5
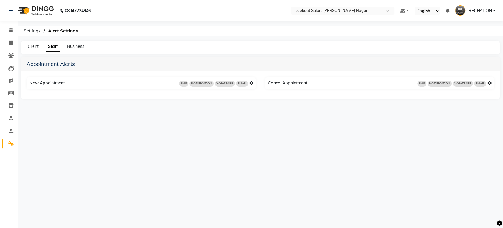
click at [32, 49] on div "Client" at bounding box center [33, 46] width 11 height 6
click at [31, 47] on span "Client" at bounding box center [33, 46] width 11 height 5
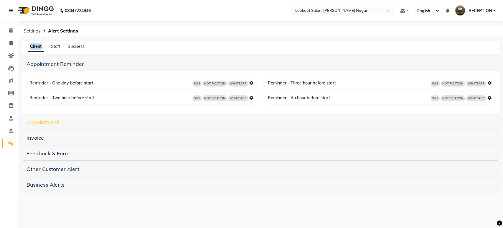
click at [52, 122] on link "Appointment" at bounding box center [43, 121] width 32 height 7
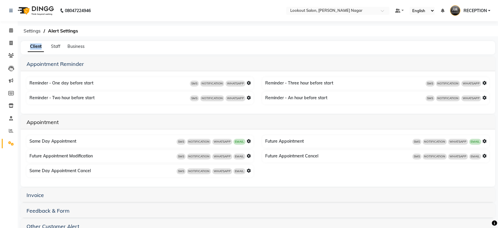
scroll to position [31, 0]
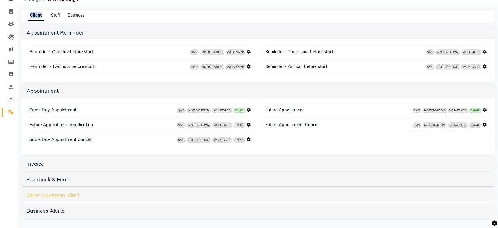
click at [64, 194] on link "Other Customer Alert" at bounding box center [53, 194] width 53 height 7
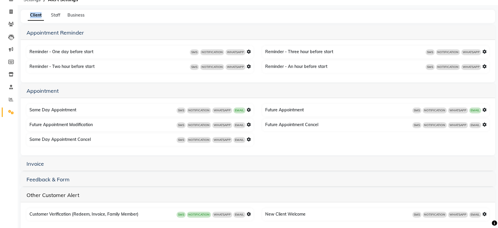
scroll to position [59, 0]
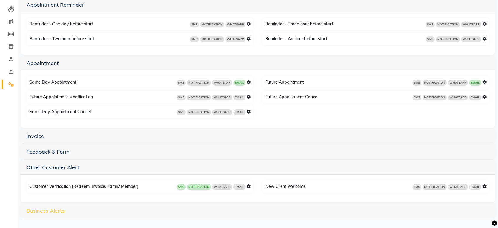
click at [45, 211] on link "Business Alerts" at bounding box center [46, 210] width 38 height 7
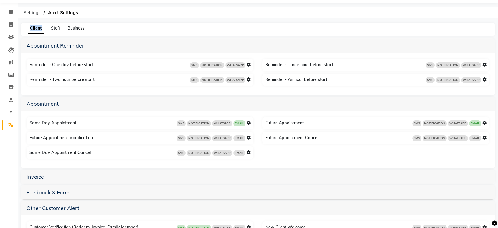
scroll to position [0, 0]
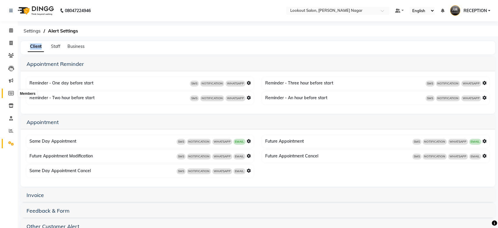
click at [10, 91] on icon at bounding box center [11, 93] width 6 height 4
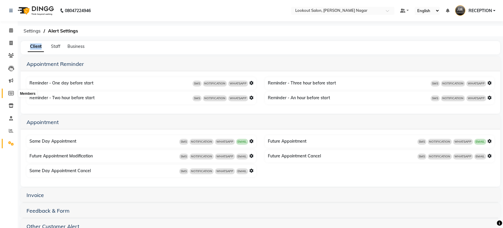
select select
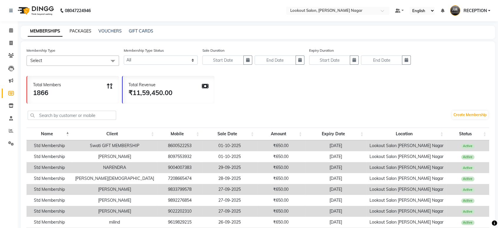
click at [82, 30] on link "PACKAGES" at bounding box center [81, 30] width 22 height 5
select select
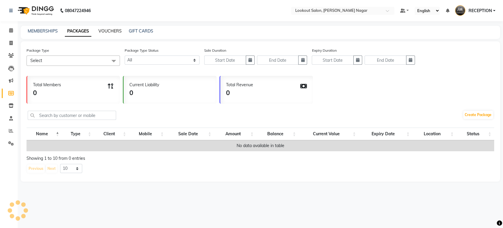
click at [111, 29] on link "VOUCHERS" at bounding box center [109, 30] width 23 height 5
select select
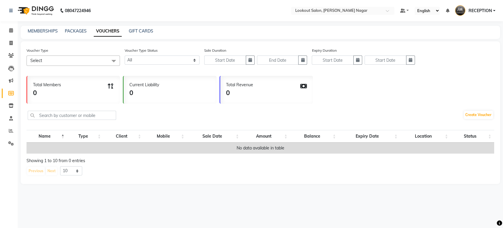
click at [111, 29] on link "VOUCHERS" at bounding box center [108, 31] width 28 height 11
click at [138, 32] on link "GIFT CARDS" at bounding box center [141, 30] width 24 height 5
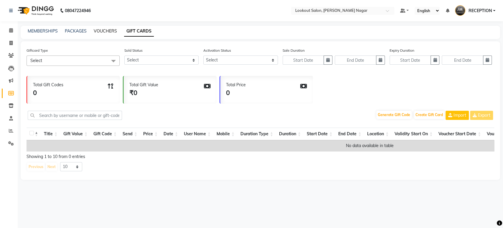
click at [108, 31] on link "VOUCHERS" at bounding box center [105, 30] width 23 height 5
select select
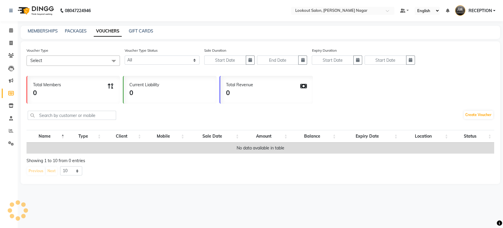
click at [86, 30] on div "MEMBERSHIPS PACKAGES VOUCHERS GIFT CARDS" at bounding box center [257, 31] width 473 height 6
click at [70, 34] on div "PACKAGES" at bounding box center [76, 31] width 22 height 6
click at [73, 33] on link "PACKAGES" at bounding box center [76, 30] width 22 height 5
select select
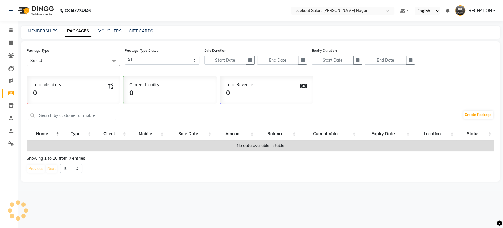
click at [40, 35] on div "MEMBERSHIPS PACKAGES VOUCHERS GIFT CARDS" at bounding box center [261, 32] width 480 height 13
click at [42, 32] on link "MEMBERSHIPS" at bounding box center [43, 30] width 30 height 5
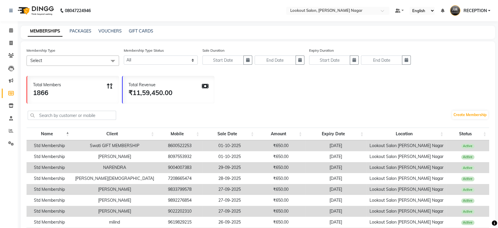
click at [77, 61] on span "Select" at bounding box center [73, 60] width 93 height 10
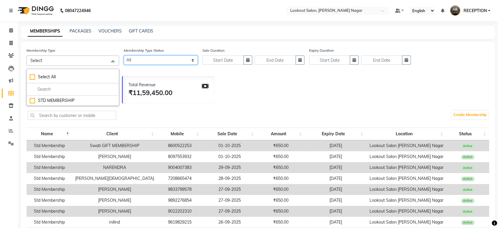
click at [142, 56] on select "Active Expired All" at bounding box center [161, 59] width 74 height 9
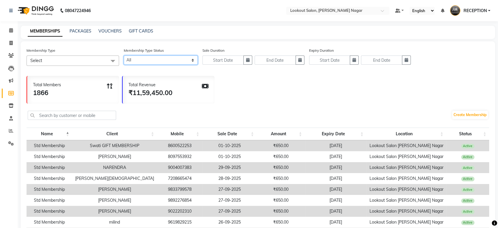
click at [142, 56] on select "Active Expired All" at bounding box center [161, 59] width 74 height 9
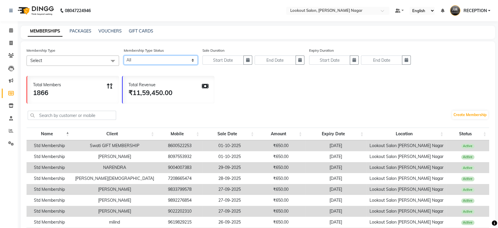
click at [142, 56] on select "Active Expired All" at bounding box center [161, 59] width 74 height 9
select select "false"
click at [124, 55] on select "Active Expired All" at bounding box center [161, 59] width 74 height 9
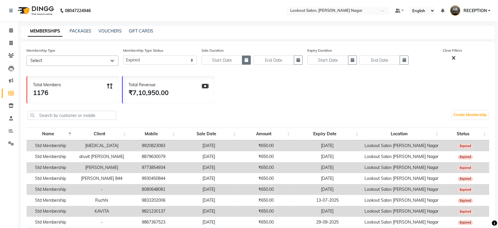
click at [248, 60] on button "button" at bounding box center [246, 59] width 9 height 9
select select "10"
select select "2025"
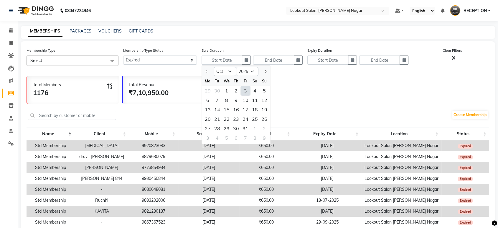
click at [246, 92] on div "3" at bounding box center [245, 90] width 9 height 9
type input "03-10-2025"
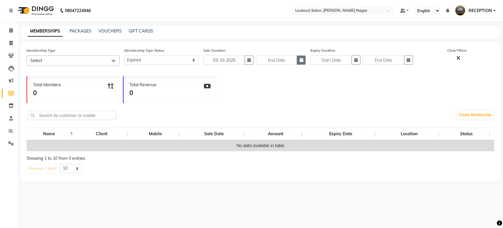
click at [302, 61] on icon "button" at bounding box center [301, 60] width 4 height 4
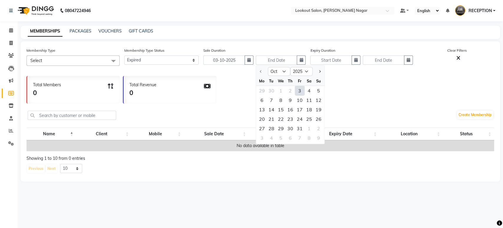
click at [302, 129] on div "31" at bounding box center [299, 128] width 9 height 9
type input "[DATE]"
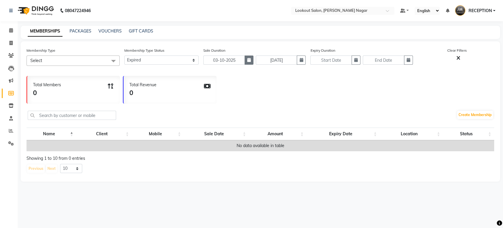
click at [248, 60] on icon "button" at bounding box center [249, 60] width 4 height 4
select select "10"
select select "2025"
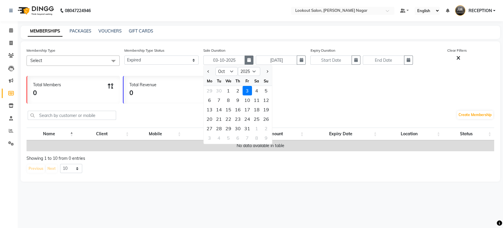
click at [248, 60] on icon "button" at bounding box center [249, 60] width 4 height 4
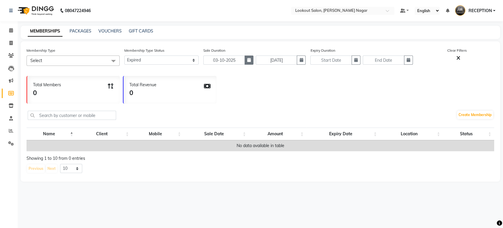
click at [248, 60] on icon "button" at bounding box center [249, 60] width 4 height 4
select select "10"
select select "2025"
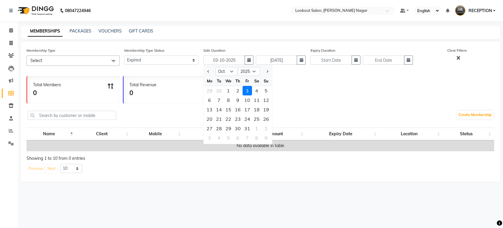
click at [340, 87] on div "Total Members 0 Total Revenue 0" at bounding box center [261, 88] width 468 height 31
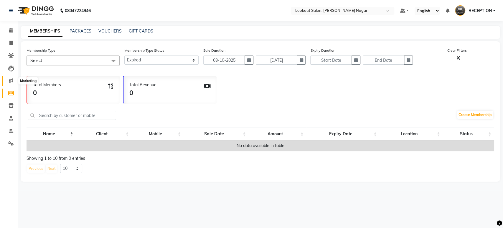
click at [11, 82] on icon at bounding box center [11, 80] width 4 height 4
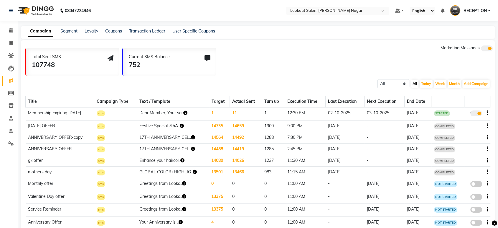
click at [150, 56] on div "Current SMS Balance" at bounding box center [149, 57] width 41 height 6
click at [73, 30] on link "Segment" at bounding box center [68, 30] width 17 height 5
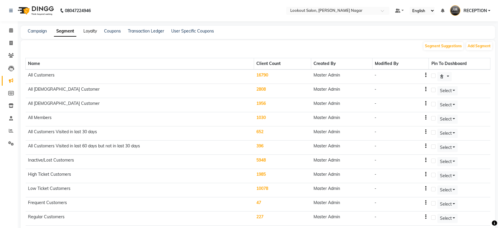
click at [93, 30] on link "Loyalty" at bounding box center [90, 30] width 14 height 5
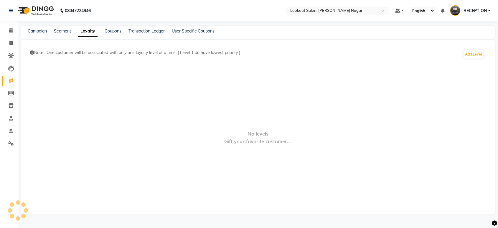
click at [93, 30] on link "Loyalty" at bounding box center [87, 31] width 19 height 11
click at [108, 29] on link "Coupons" at bounding box center [113, 30] width 17 height 5
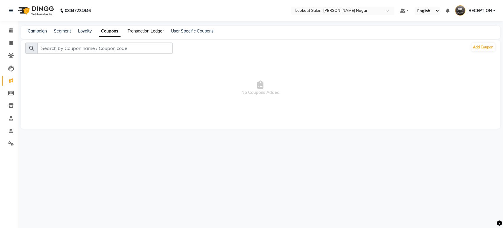
click at [141, 30] on link "Transaction Ledger" at bounding box center [146, 30] width 36 height 5
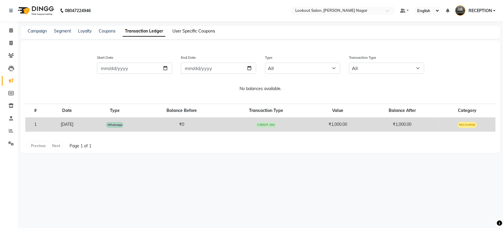
click at [183, 32] on link "User Specific Coupons" at bounding box center [193, 30] width 43 height 5
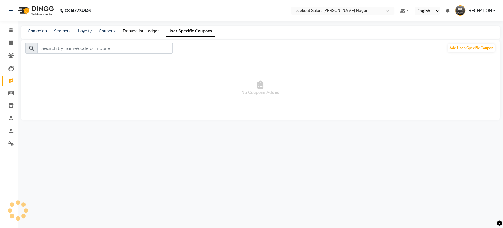
click at [152, 32] on link "Transaction Ledger" at bounding box center [141, 30] width 36 height 5
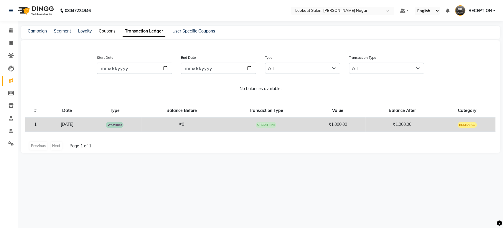
click at [110, 31] on link "Coupons" at bounding box center [107, 30] width 17 height 5
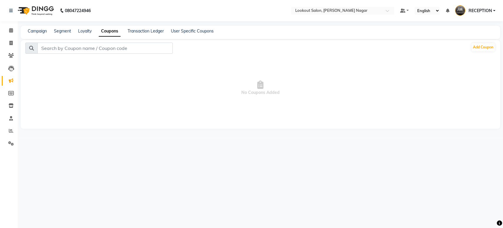
click at [76, 33] on div "Campaign Segment Loyalty Coupons Transaction Ledger User Specific Coupons" at bounding box center [117, 31] width 193 height 6
click at [72, 30] on div "Campaign Segment Loyalty Coupons Transaction Ledger User Specific Coupons" at bounding box center [117, 31] width 193 height 6
click at [65, 32] on link "Segment" at bounding box center [62, 30] width 17 height 5
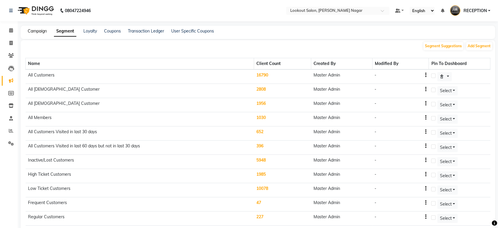
click at [39, 32] on link "Campaign" at bounding box center [37, 30] width 19 height 5
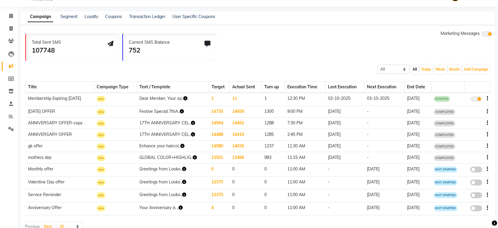
scroll to position [27, 0]
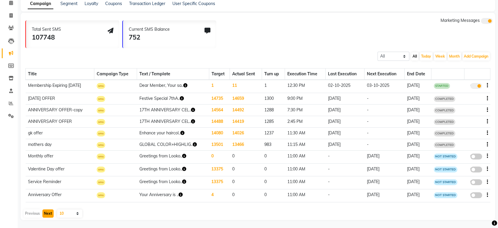
click at [46, 209] on button "Next" at bounding box center [47, 213] width 11 height 8
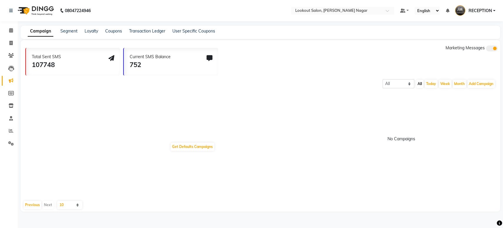
click at [47, 208] on div "Previous Next" at bounding box center [38, 204] width 31 height 8
click at [68, 206] on select "10 20 50 100" at bounding box center [69, 204] width 25 height 8
select select "100"
click at [57, 200] on select "10 20 50 100" at bounding box center [69, 204] width 25 height 8
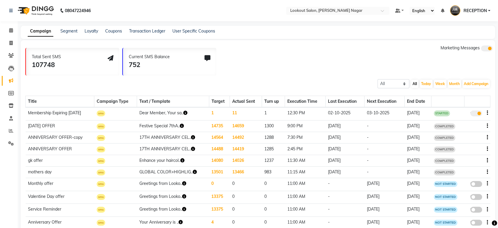
scroll to position [40, 0]
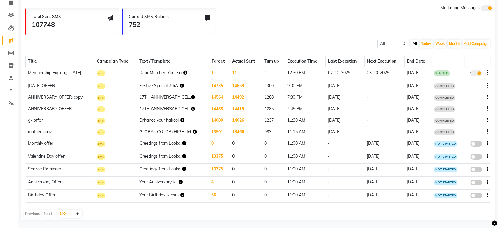
click at [37, 211] on div "Previous Next" at bounding box center [38, 213] width 31 height 8
click at [32, 214] on div "Previous Next" at bounding box center [38, 213] width 31 height 8
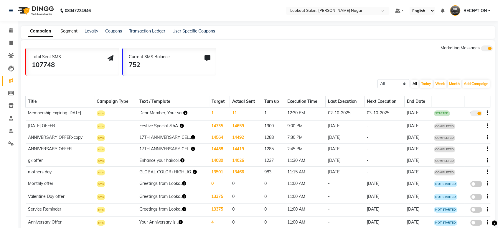
click at [71, 31] on link "Segment" at bounding box center [68, 30] width 17 height 5
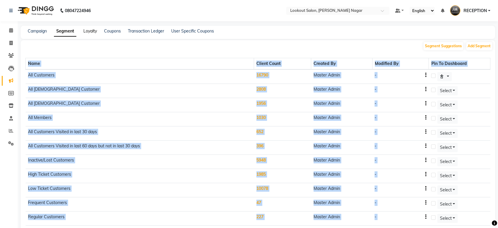
click at [96, 30] on link "Loyalty" at bounding box center [90, 30] width 14 height 5
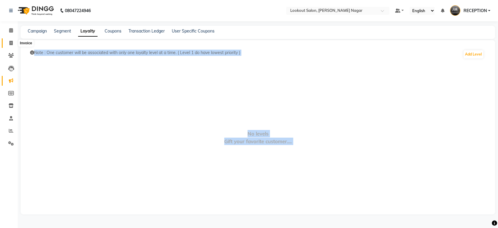
click at [11, 41] on icon at bounding box center [10, 43] width 3 height 4
select select "service"
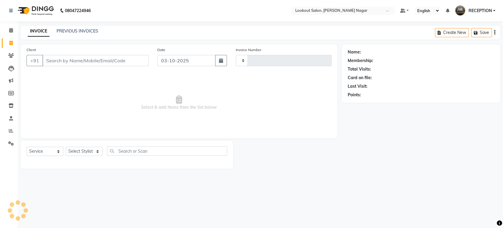
type input "3630"
select select "150"
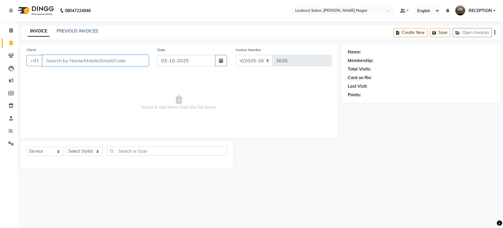
click at [115, 63] on input "Client" at bounding box center [95, 60] width 106 height 11
click at [115, 61] on input "Client" at bounding box center [95, 60] width 106 height 11
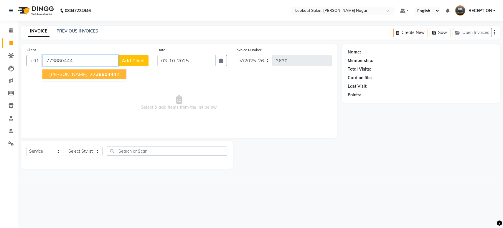
click at [103, 73] on span "773880444" at bounding box center [103, 74] width 27 height 6
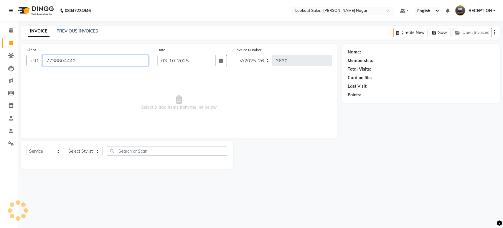
type input "7738804442"
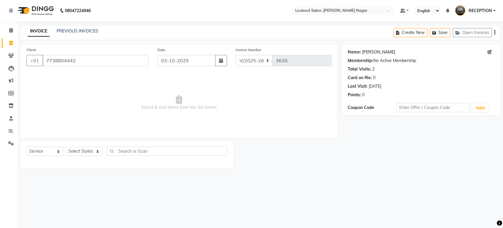
click at [378, 53] on link "[PERSON_NAME]" at bounding box center [378, 52] width 33 height 6
click at [90, 152] on select "Select Stylist ABHISHEK Asfaak [PERSON_NAME] [PERSON_NAME] PRIYANKA RECEPTION […" at bounding box center [84, 151] width 37 height 9
select select "6222"
click at [66, 147] on select "Select Stylist ABHISHEK Asfaak [PERSON_NAME] [PERSON_NAME] PRIYANKA RECEPTION […" at bounding box center [84, 151] width 37 height 9
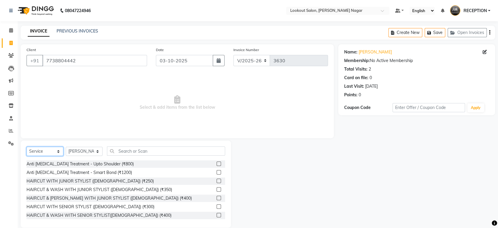
click at [53, 153] on select "Select Service Product Membership Package Voucher Prepaid Gift Card" at bounding box center [45, 151] width 37 height 9
click at [27, 147] on select "Select Service Product Membership Package Voucher Prepaid Gift Card" at bounding box center [45, 151] width 37 height 9
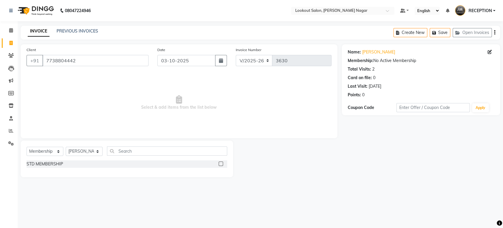
click at [219, 163] on label at bounding box center [221, 163] width 4 height 4
click at [219, 163] on input "checkbox" at bounding box center [221, 164] width 4 height 4
select select "select"
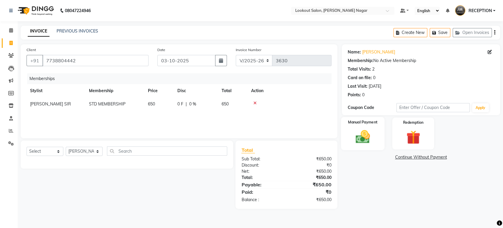
click at [369, 136] on img at bounding box center [362, 136] width 23 height 17
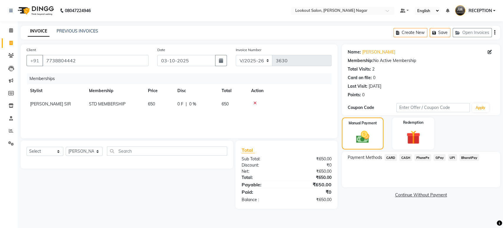
click at [440, 156] on span "GPay" at bounding box center [440, 157] width 12 height 7
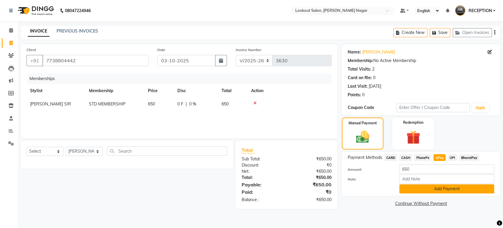
click at [454, 188] on button "Add Payment" at bounding box center [446, 188] width 95 height 9
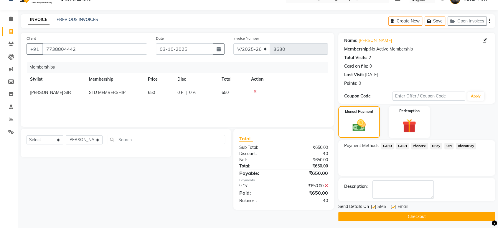
scroll to position [13, 0]
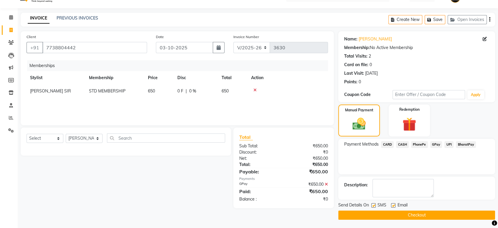
click at [454, 213] on button "Checkout" at bounding box center [416, 214] width 157 height 9
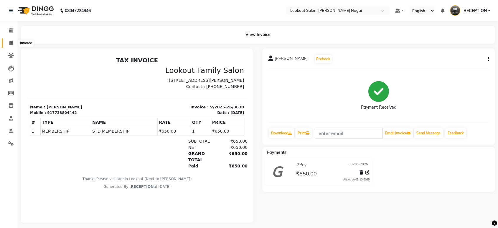
click at [9, 43] on span at bounding box center [11, 43] width 10 height 7
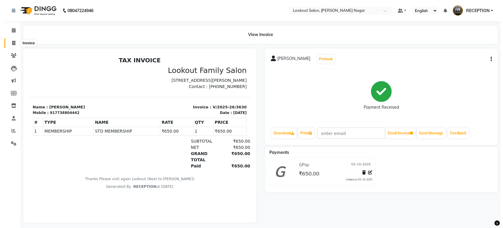
select select "service"
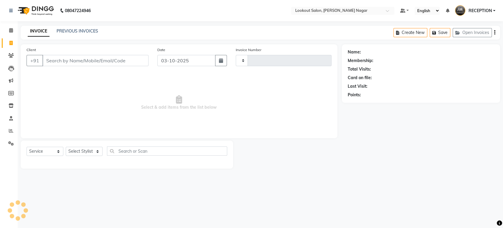
type input "3631"
select select "150"
click at [143, 60] on input "Client" at bounding box center [95, 60] width 106 height 11
click at [10, 54] on icon at bounding box center [11, 55] width 6 height 4
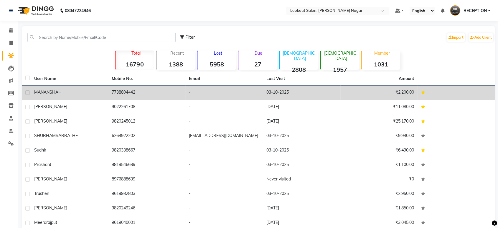
click at [80, 91] on div "[PERSON_NAME]" at bounding box center [69, 92] width 70 height 6
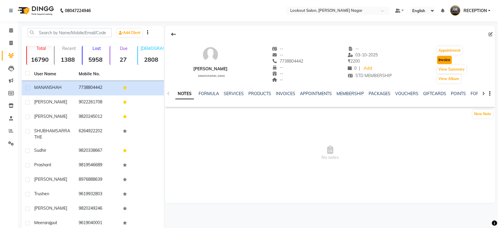
click at [446, 58] on button "Invoice" at bounding box center [444, 60] width 15 height 8
select select "service"
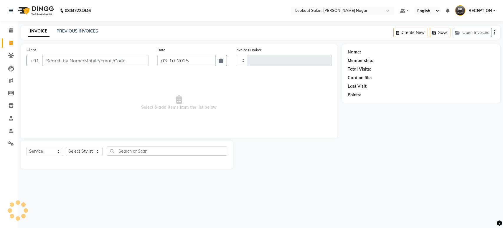
type input "7738804442"
type input "3631"
select select "150"
select select "1: Object"
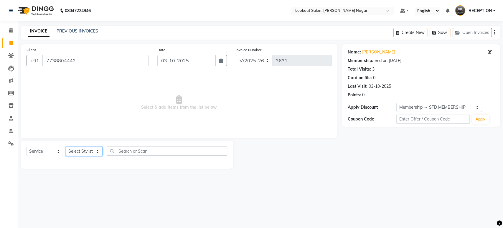
click at [87, 151] on select "Select Stylist ABHISHEK Asfaak [PERSON_NAME] [PERSON_NAME] PRIYANKA RECEPTION […" at bounding box center [84, 151] width 37 height 9
select select "85691"
click at [66, 147] on select "Select Stylist ABHISHEK Asfaak [PERSON_NAME] [PERSON_NAME] PRIYANKA RECEPTION […" at bounding box center [84, 151] width 37 height 9
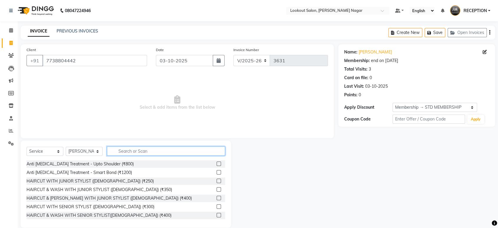
click at [139, 148] on input "text" at bounding box center [166, 150] width 118 height 9
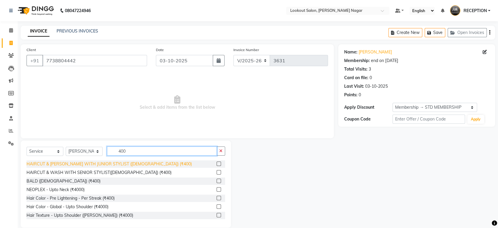
type input "400"
click at [135, 162] on div "HAIRCUT & [PERSON_NAME] WITH JUNIOR STYLIST ([DEMOGRAPHIC_DATA]) (₹400)" at bounding box center [109, 164] width 165 height 6
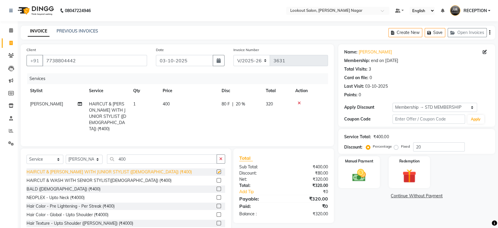
checkbox input "false"
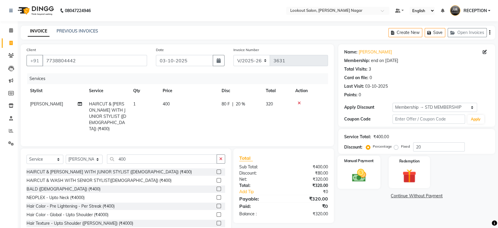
click at [368, 173] on img at bounding box center [359, 175] width 23 height 17
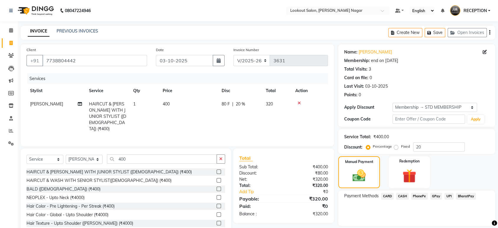
scroll to position [19, 0]
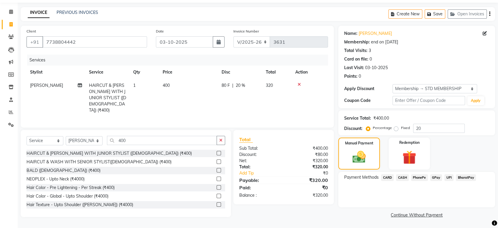
click at [434, 177] on span "GPay" at bounding box center [436, 177] width 12 height 7
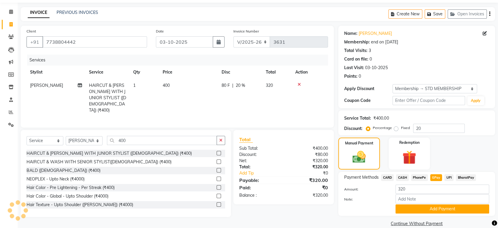
scroll to position [27, 0]
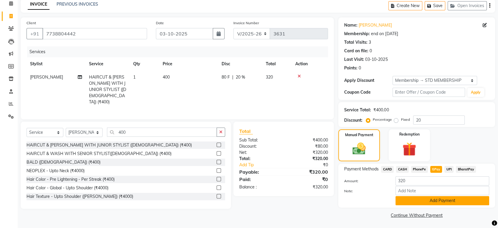
click at [448, 199] on button "Add Payment" at bounding box center [443, 200] width 94 height 9
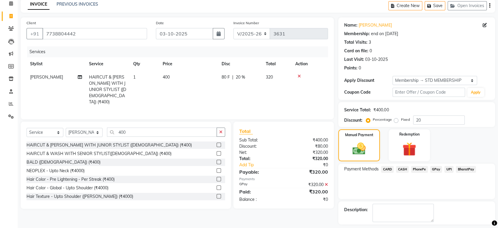
scroll to position [52, 0]
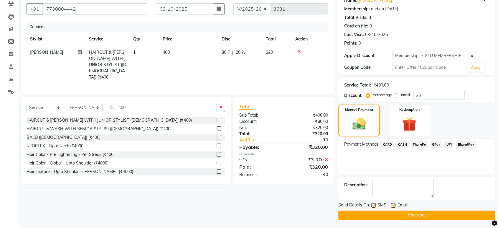
click at [448, 213] on button "Checkout" at bounding box center [416, 214] width 157 height 9
click at [448, 213] on div "Checkout" at bounding box center [416, 214] width 157 height 9
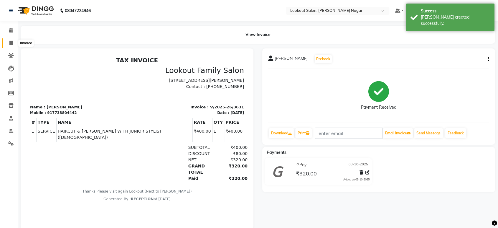
click at [14, 40] on span at bounding box center [11, 43] width 10 height 7
select select "service"
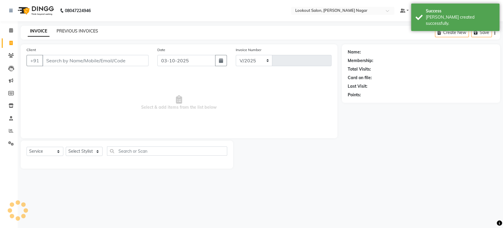
select select "150"
type input "3632"
click at [82, 29] on link "PREVIOUS INVOICES" at bounding box center [78, 30] width 42 height 5
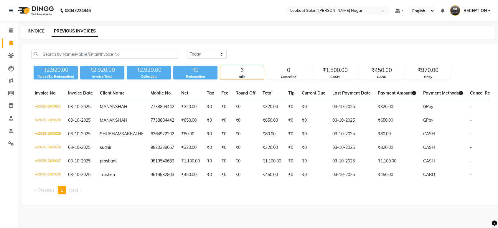
click at [36, 30] on link "INVOICE" at bounding box center [36, 30] width 17 height 5
select select "service"
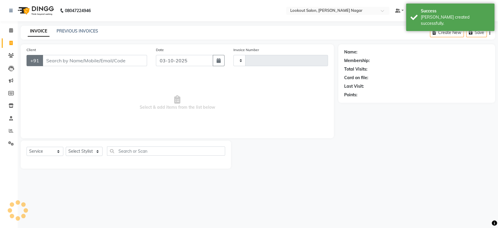
type input "3632"
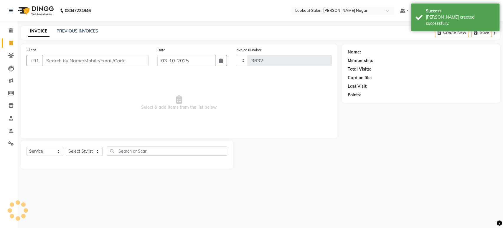
select select "150"
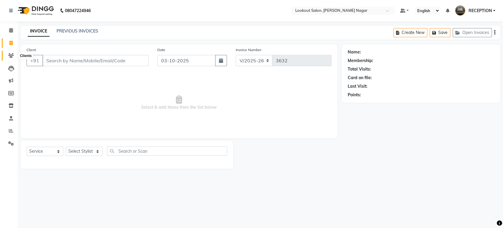
click at [9, 55] on icon at bounding box center [11, 55] width 6 height 4
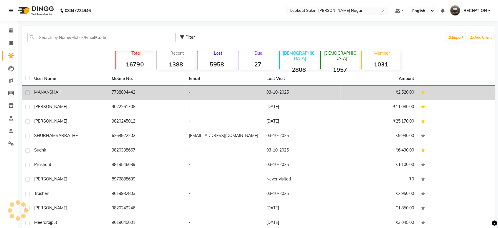
click at [82, 87] on td "[PERSON_NAME]" at bounding box center [70, 92] width 78 height 14
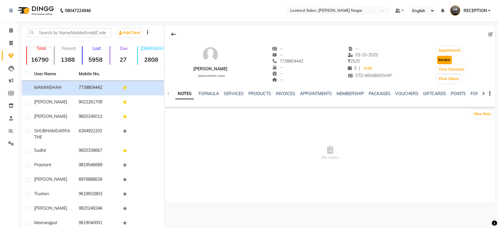
click at [443, 61] on button "Invoice" at bounding box center [444, 60] width 15 height 8
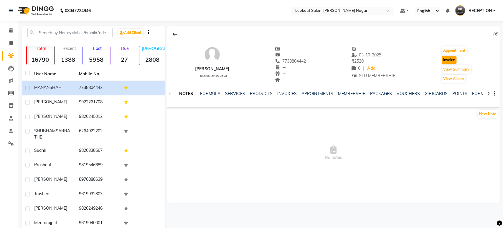
select select "service"
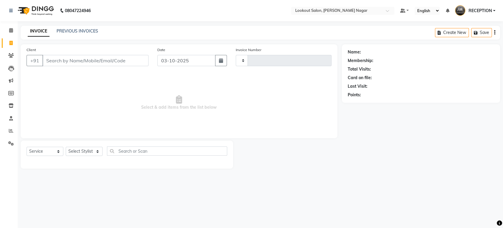
type input "3632"
select select "150"
click at [77, 148] on select "Select Stylist" at bounding box center [84, 151] width 37 height 9
type input "7738804442"
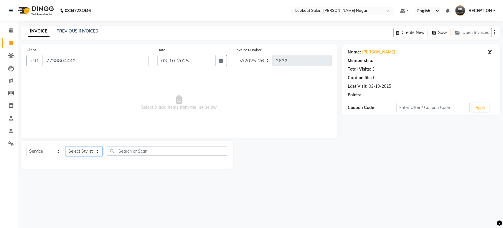
select select "1: Object"
select select "43154"
click at [66, 147] on select "Select Stylist ABHISHEK Asfaak [PERSON_NAME] [PERSON_NAME] PRIYANKA RECEPTION […" at bounding box center [84, 151] width 37 height 9
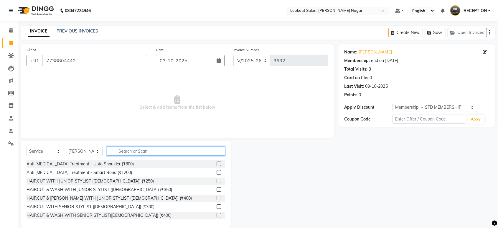
click at [147, 147] on input "text" at bounding box center [166, 150] width 118 height 9
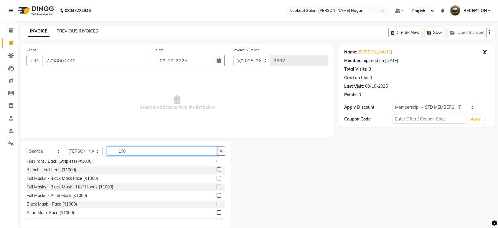
scroll to position [98, 0]
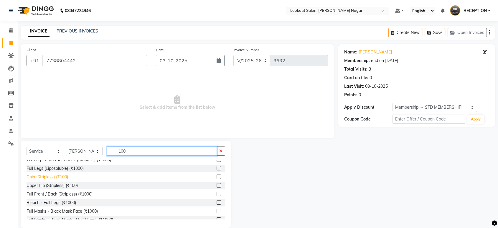
type input "100"
click at [61, 179] on div "Chin (Stripless) (₹100)" at bounding box center [48, 177] width 42 height 6
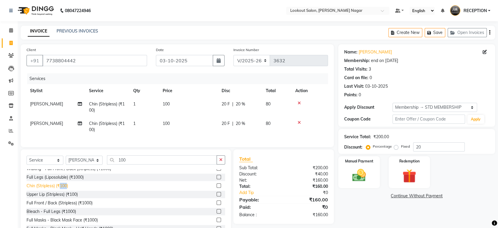
checkbox input "false"
click at [298, 121] on icon at bounding box center [299, 122] width 3 height 4
click at [297, 121] on div "Services Stylist Service Qty Price Disc Total Action [PERSON_NAME] (Stripless) …" at bounding box center [178, 107] width 302 height 68
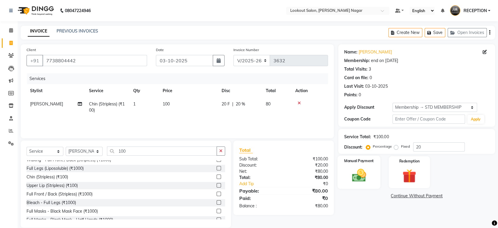
click at [352, 176] on img at bounding box center [359, 175] width 23 height 17
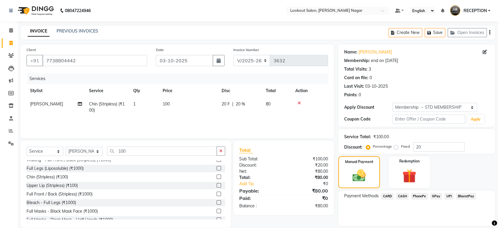
scroll to position [19, 0]
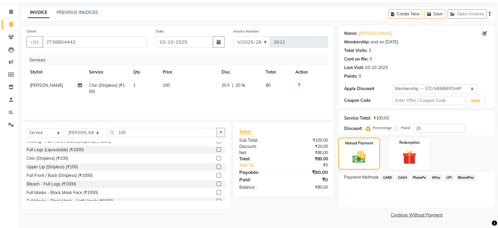
click at [439, 177] on span "GPay" at bounding box center [436, 177] width 12 height 7
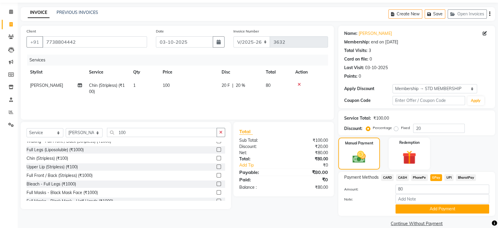
scroll to position [27, 0]
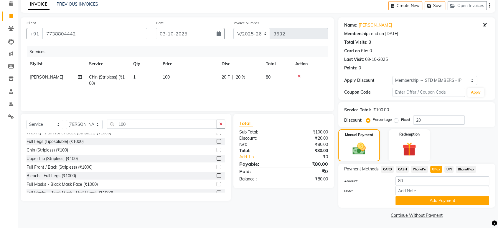
click at [256, 74] on div "20 F | 20 %" at bounding box center [240, 77] width 37 height 6
select select "43154"
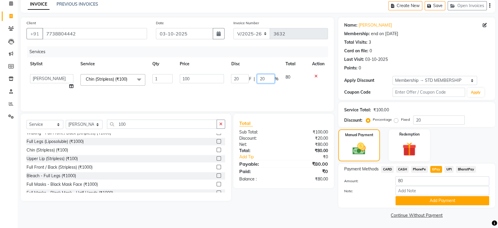
click at [269, 76] on input "20" at bounding box center [266, 78] width 18 height 9
type input "2"
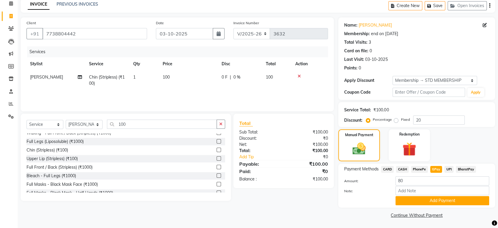
click at [274, 92] on div "Services Stylist Service Qty Price Disc Total Action [PERSON_NAME] (Stripless) …" at bounding box center [178, 75] width 302 height 59
click at [422, 166] on span "PhonePe" at bounding box center [419, 169] width 17 height 7
type input "100"
click at [435, 167] on span "GPay" at bounding box center [436, 169] width 12 height 7
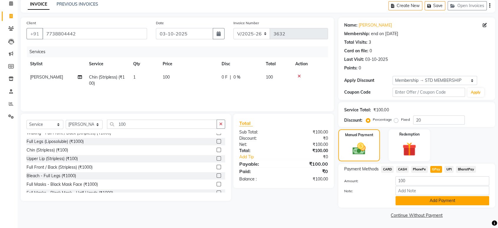
click at [436, 199] on button "Add Payment" at bounding box center [443, 200] width 94 height 9
click at [436, 199] on div "Name: [PERSON_NAME] Membership: end on [DATE] Total Visits: 3 Card on file: 0 L…" at bounding box center [418, 118] width 161 height 202
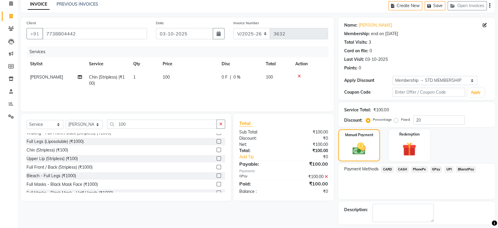
scroll to position [52, 0]
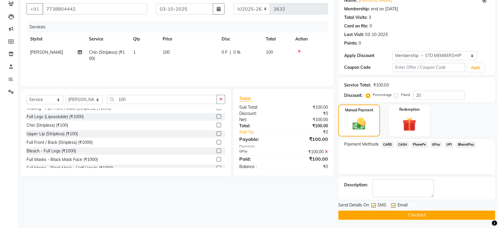
click at [435, 215] on button "Checkout" at bounding box center [416, 214] width 157 height 9
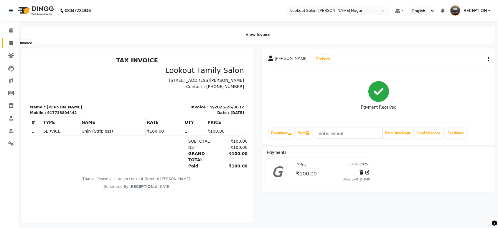
click at [10, 42] on icon at bounding box center [10, 43] width 3 height 4
select select "service"
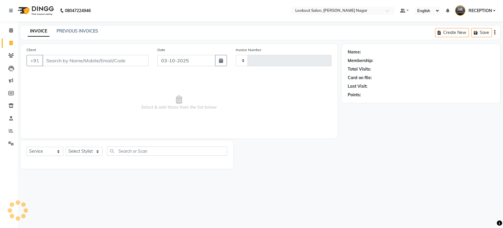
type input "3633"
select select "150"
click at [120, 60] on input "Client" at bounding box center [95, 60] width 106 height 11
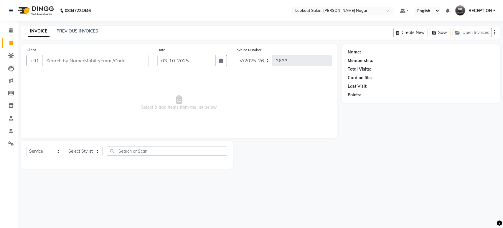
click at [126, 61] on input "Client" at bounding box center [95, 60] width 106 height 11
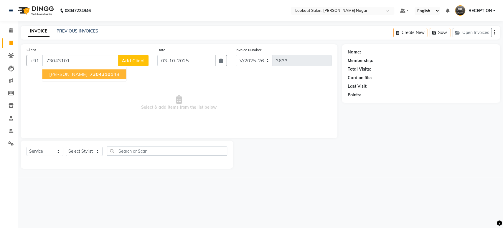
click at [90, 72] on span "73043101" at bounding box center [102, 74] width 24 height 6
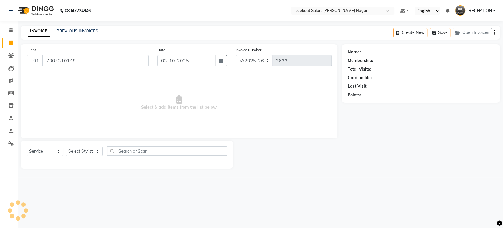
type input "7304310148"
select select "1: Object"
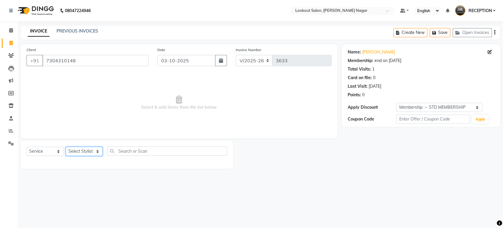
click at [87, 148] on select "Select Stylist ABHISHEK Asfaak [PERSON_NAME] [PERSON_NAME] PRIYANKA RECEPTION […" at bounding box center [84, 151] width 37 height 9
select select "70097"
click at [66, 147] on select "Select Stylist ABHISHEK Asfaak [PERSON_NAME] [PERSON_NAME] PRIYANKA RECEPTION […" at bounding box center [84, 151] width 37 height 9
click at [85, 69] on div "Client [PHONE_NUMBER]" at bounding box center [87, 59] width 131 height 24
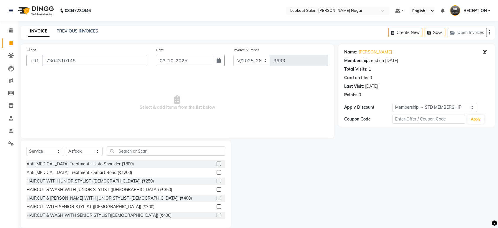
click at [143, 144] on div "Select Service Product Membership Package Voucher Prepaid Gift Card Select Styl…" at bounding box center [126, 183] width 210 height 87
click at [144, 149] on input "text" at bounding box center [166, 150] width 118 height 9
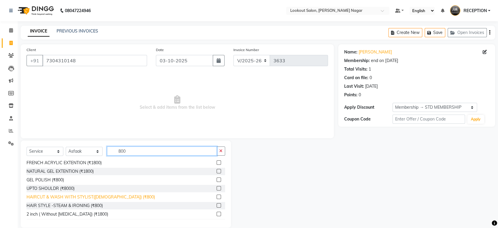
scroll to position [196, 0]
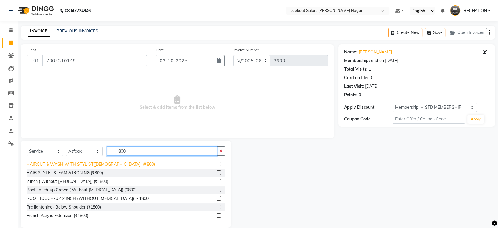
type input "800"
click at [103, 164] on div "HAIRCUT & WASH WITH STYLIST([DEMOGRAPHIC_DATA]) (₹800)" at bounding box center [91, 164] width 129 height 6
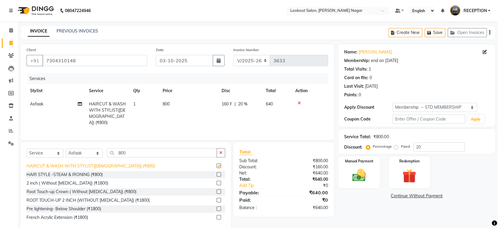
checkbox input "false"
click at [352, 178] on img at bounding box center [359, 175] width 23 height 17
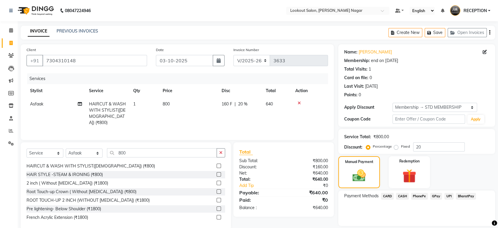
click at [436, 195] on span "GPay" at bounding box center [436, 195] width 12 height 7
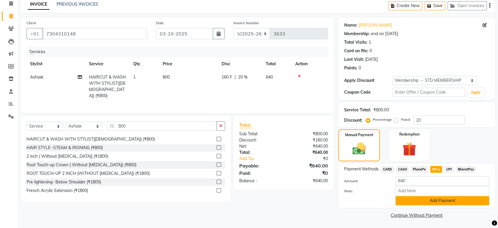
click at [434, 202] on button "Add Payment" at bounding box center [443, 200] width 94 height 9
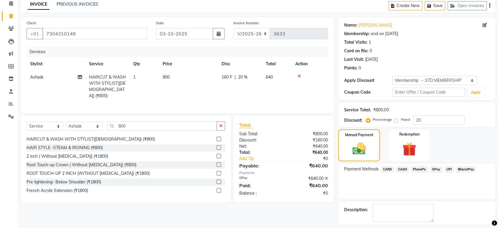
scroll to position [52, 0]
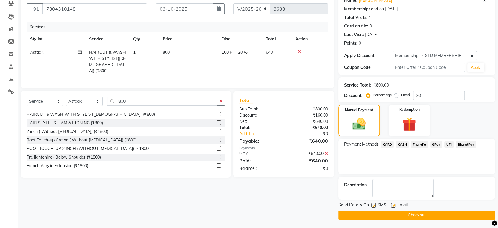
click at [426, 212] on button "Checkout" at bounding box center [416, 214] width 157 height 9
click at [426, 212] on div "Checkout" at bounding box center [416, 214] width 157 height 9
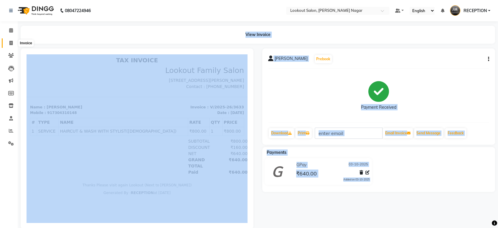
click at [8, 42] on span at bounding box center [11, 43] width 10 height 7
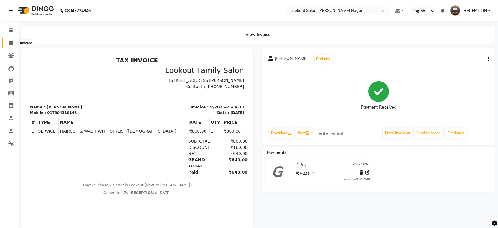
select select "service"
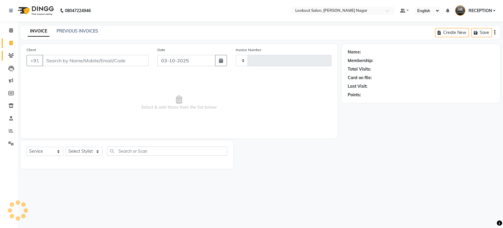
type input "3634"
select select "150"
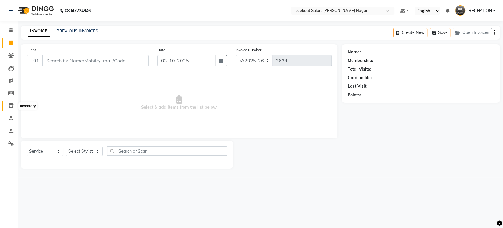
click at [10, 103] on icon at bounding box center [11, 105] width 5 height 4
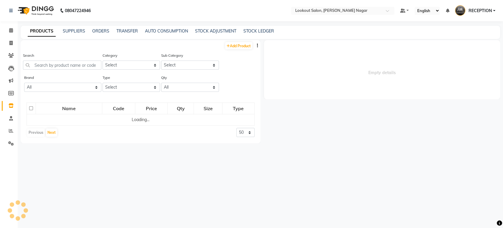
select select
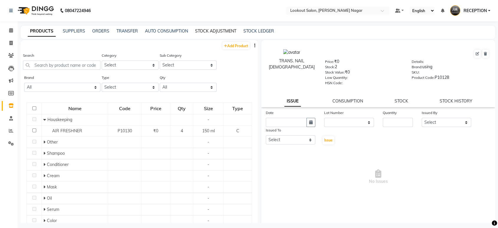
click at [213, 29] on link "STOCK ADJUSTMENT" at bounding box center [215, 30] width 41 height 5
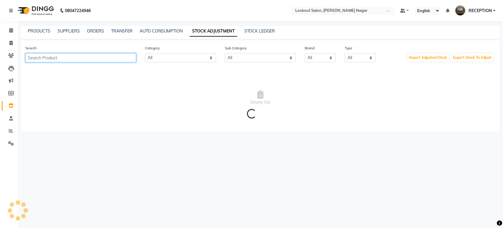
click at [104, 56] on input "text" at bounding box center [80, 57] width 111 height 9
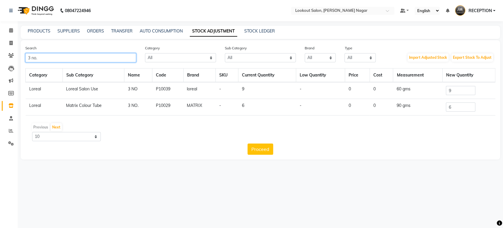
type input "3 no."
click at [463, 108] on input "6" at bounding box center [460, 106] width 29 height 9
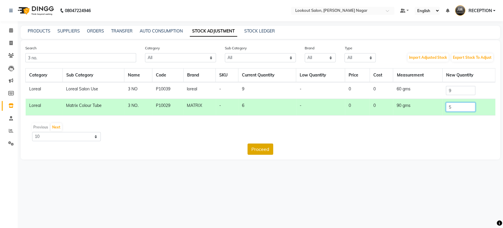
type input "5"
click at [265, 145] on button "Proceed" at bounding box center [261, 148] width 26 height 11
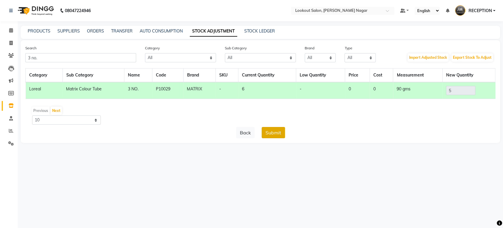
click at [273, 135] on button "Submit" at bounding box center [273, 132] width 23 height 11
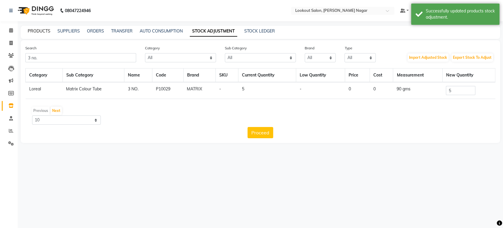
click at [45, 33] on link "PRODUCTS" at bounding box center [39, 30] width 23 height 5
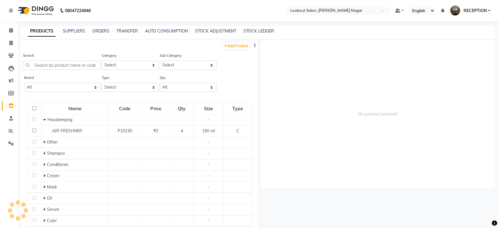
click at [45, 33] on link "PRODUCTS" at bounding box center [42, 31] width 28 height 11
click at [6, 40] on span at bounding box center [11, 43] width 10 height 7
select select "service"
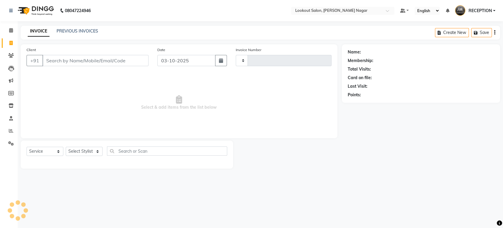
type input "3634"
select select "150"
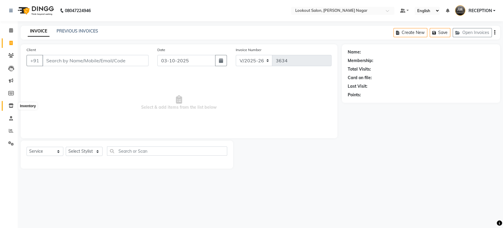
click at [9, 104] on icon at bounding box center [11, 105] width 5 height 4
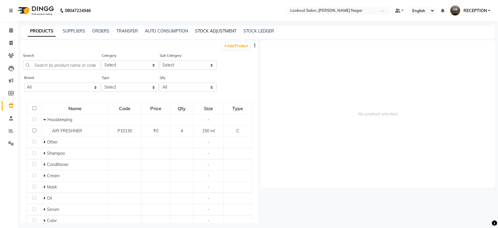
click at [218, 29] on link "STOCK ADJUSTMENT" at bounding box center [215, 30] width 41 height 5
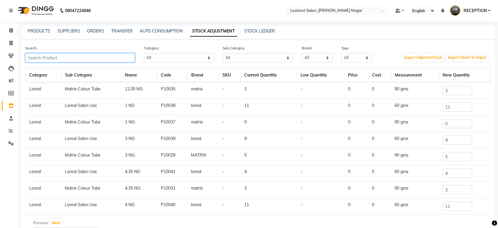
click at [116, 54] on input "text" at bounding box center [80, 57] width 110 height 9
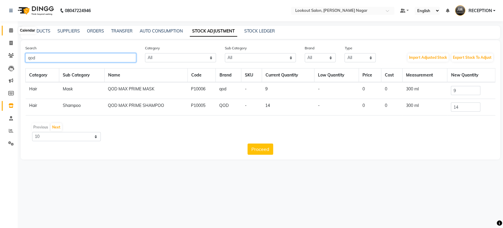
type input "qod"
click at [7, 29] on span at bounding box center [11, 30] width 10 height 7
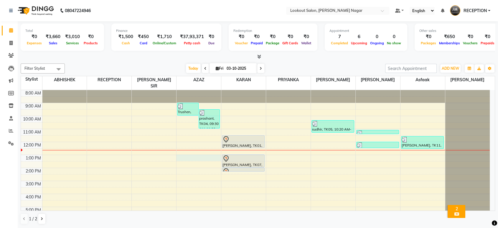
click at [203, 150] on div "8:00 AM 9:00 AM 10:00 AM 11:00 AM 12:00 PM 1:00 PM 2:00 PM 3:00 PM 4:00 PM 5:00…" at bounding box center [255, 180] width 469 height 181
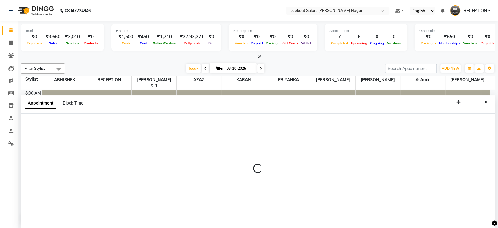
select select "11446"
select select "780"
select select "tentative"
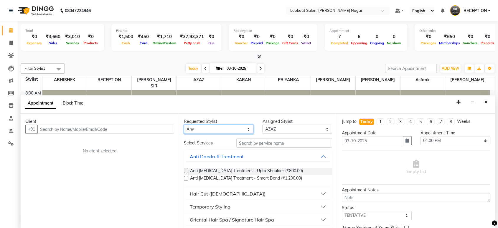
click at [242, 127] on select "Any ABHISHEK Asfaak [PERSON_NAME] [PERSON_NAME] PRIYANKA RECEPTION [PERSON_NAME…" at bounding box center [219, 128] width 70 height 9
select select "11446"
click at [184, 124] on select "Any ABHISHEK Asfaak [PERSON_NAME] [PERSON_NAME] PRIYANKA RECEPTION [PERSON_NAME…" at bounding box center [219, 128] width 70 height 9
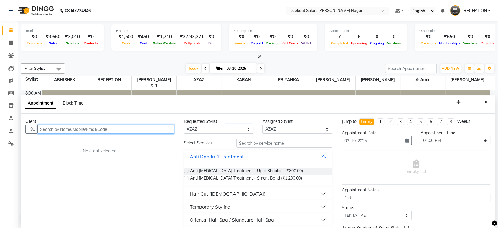
click at [146, 128] on input "text" at bounding box center [105, 128] width 137 height 9
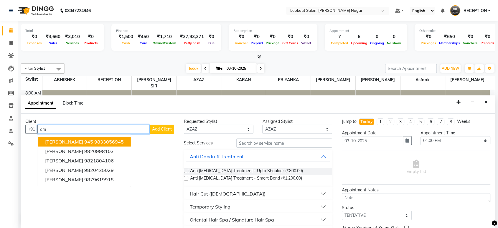
type input "a"
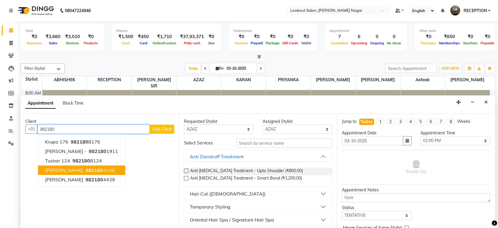
click at [92, 173] on button "[PERSON_NAME] 982180 4106" at bounding box center [81, 169] width 87 height 9
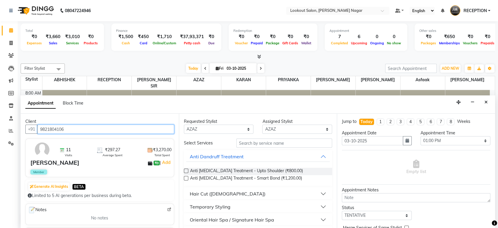
type input "9821804106"
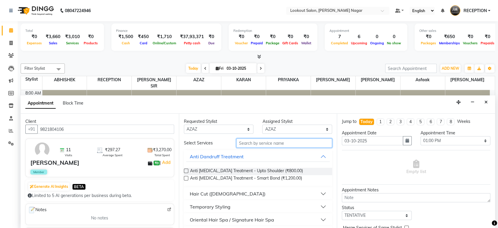
click at [250, 139] on input "text" at bounding box center [284, 142] width 96 height 9
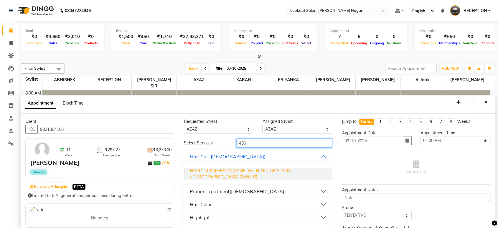
type input "450"
click at [255, 169] on span "HAIRCUT & [PERSON_NAME] WITH SENIOR STYLIST ([DEMOGRAPHIC_DATA]) (₹450.00)" at bounding box center [259, 173] width 138 height 12
checkbox input "false"
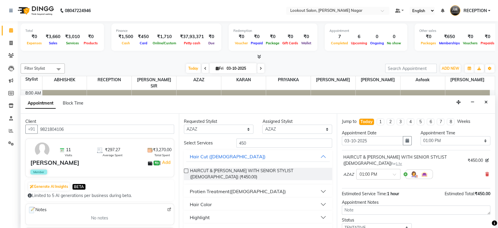
scroll to position [35, 0]
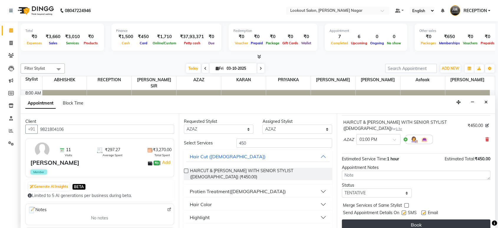
click at [435, 220] on button "Book" at bounding box center [416, 224] width 149 height 11
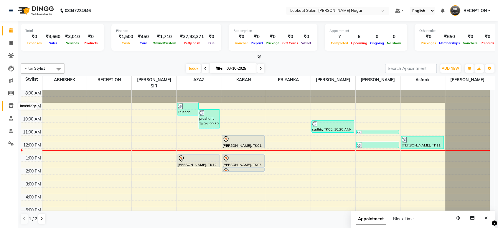
click at [12, 106] on icon at bounding box center [11, 105] width 5 height 4
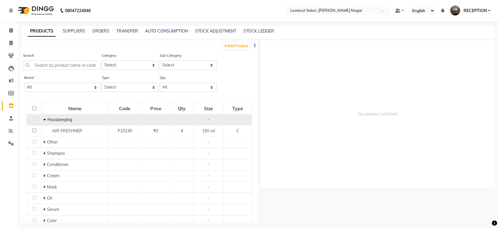
scroll to position [54, 0]
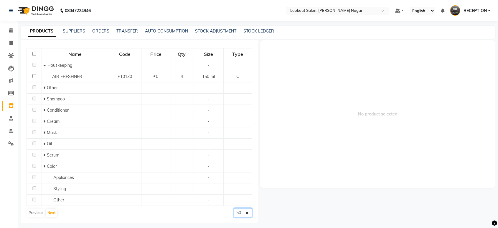
click at [234, 211] on select "50 100 500" at bounding box center [243, 212] width 18 height 9
select select "500"
click at [234, 217] on select "50 100 500" at bounding box center [243, 212] width 18 height 9
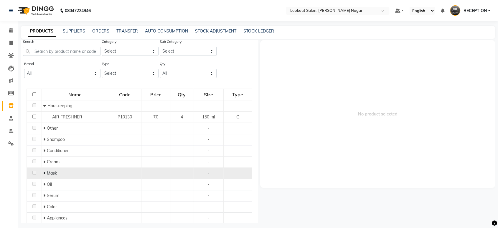
scroll to position [0, 0]
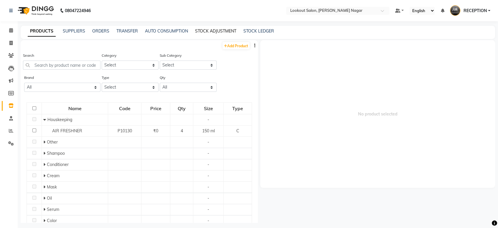
click at [213, 32] on link "STOCK ADJUSTMENT" at bounding box center [215, 30] width 41 height 5
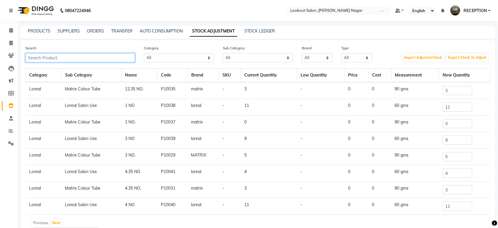
click at [127, 60] on input "text" at bounding box center [80, 57] width 110 height 9
type input "n"
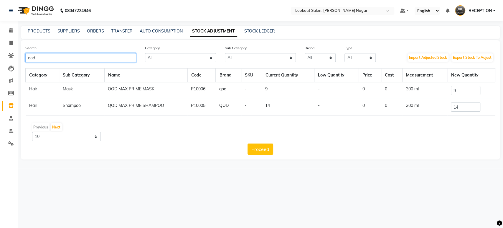
click at [115, 60] on input "qod" at bounding box center [80, 57] width 111 height 9
type input "q"
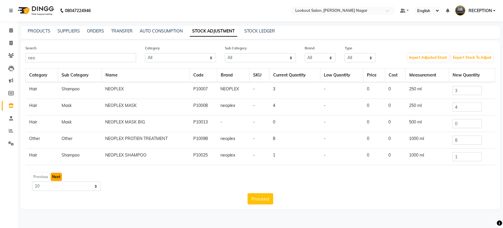
click at [53, 176] on button "Next" at bounding box center [56, 176] width 11 height 8
click at [118, 56] on input "neo" at bounding box center [80, 57] width 111 height 9
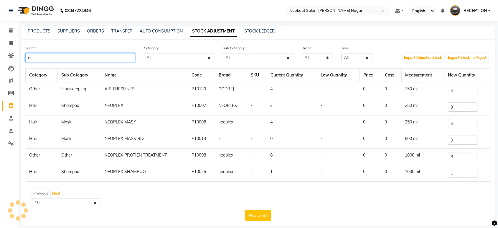
type input "n"
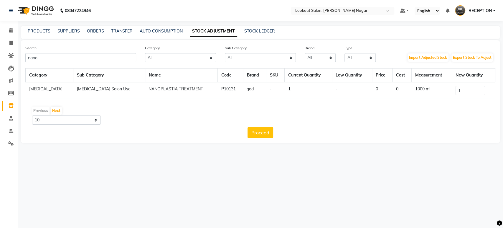
click at [103, 63] on div "Search nano Category All Hair Skin Makeup Personal Care Appliances [PERSON_NAME…" at bounding box center [261, 91] width 480 height 103
click at [102, 60] on input "nano" at bounding box center [80, 57] width 111 height 9
type input "n"
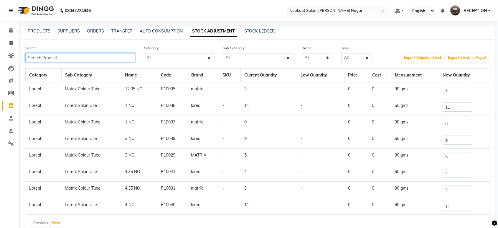
click at [107, 53] on input "text" at bounding box center [80, 57] width 110 height 9
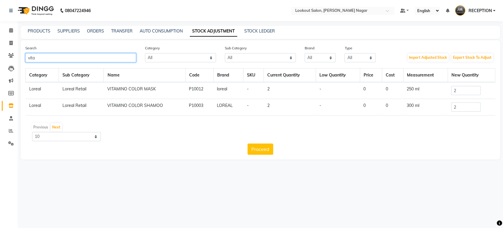
click at [118, 54] on input "vita" at bounding box center [80, 57] width 111 height 9
type input "v"
click at [74, 60] on input "abso" at bounding box center [80, 57] width 111 height 9
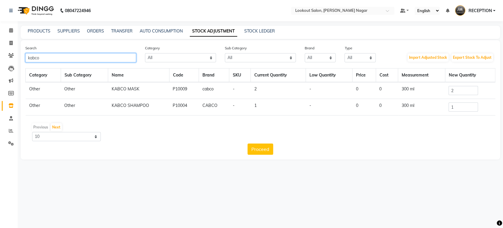
click at [103, 55] on input "kabco" at bounding box center [80, 57] width 111 height 9
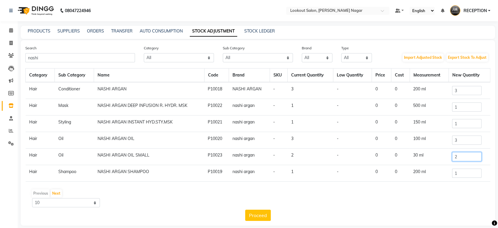
click at [463, 160] on input "2" at bounding box center [466, 156] width 29 height 9
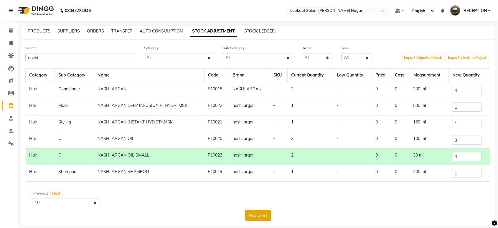
click at [259, 210] on button "Proceed" at bounding box center [258, 214] width 26 height 11
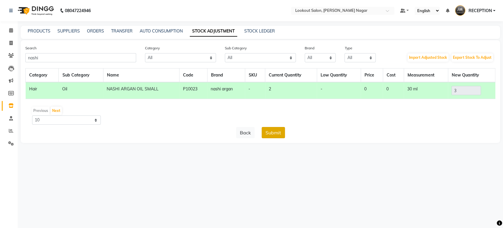
click at [274, 130] on button "Submit" at bounding box center [273, 132] width 23 height 11
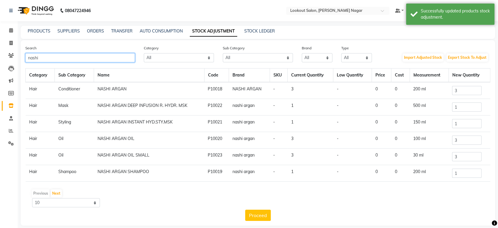
click at [60, 55] on input "nashi" at bounding box center [80, 57] width 110 height 9
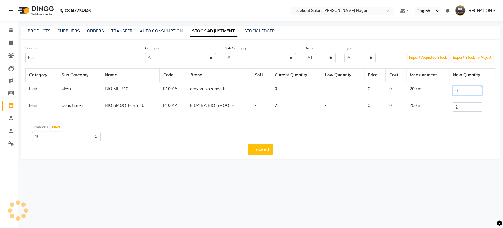
click at [460, 93] on input "0" at bounding box center [467, 90] width 29 height 9
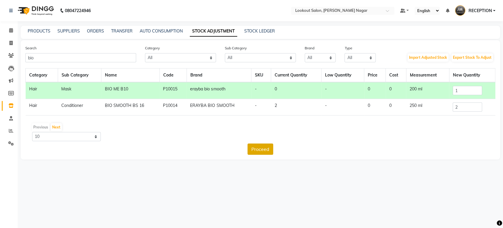
click at [272, 147] on button "Proceed" at bounding box center [261, 148] width 26 height 11
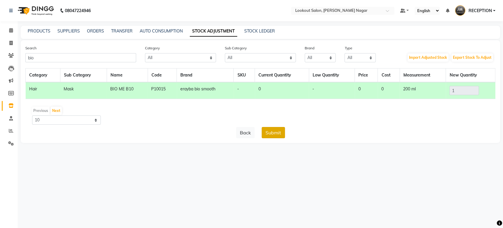
click at [266, 131] on button "Submit" at bounding box center [273, 132] width 23 height 11
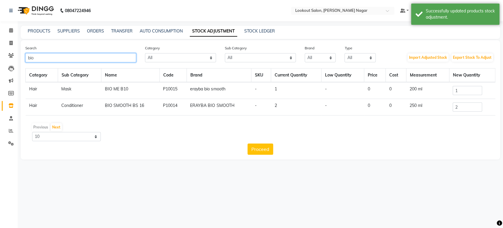
click at [91, 56] on input "bio" at bounding box center [80, 57] width 111 height 9
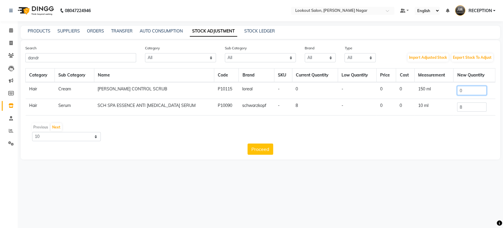
click at [465, 89] on input "0" at bounding box center [471, 90] width 29 height 9
click at [122, 56] on input "dandr" at bounding box center [80, 57] width 111 height 9
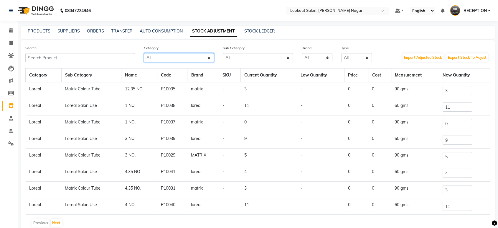
click at [196, 56] on select "All Hair Skin Makeup Personal Care Appliances [PERSON_NAME] Waxing Disposable T…" at bounding box center [179, 57] width 70 height 9
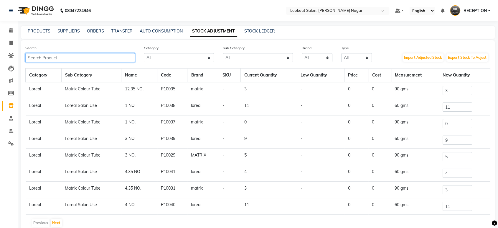
click at [94, 58] on input "text" at bounding box center [80, 57] width 110 height 9
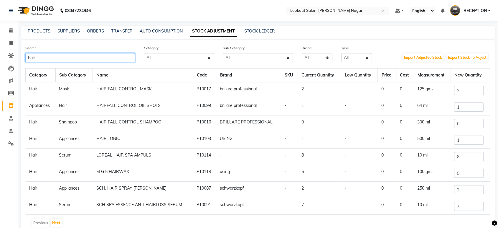
click at [98, 55] on input "hair" at bounding box center [80, 57] width 110 height 9
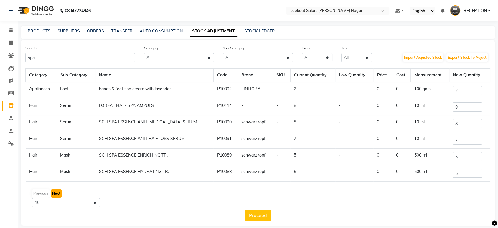
click at [57, 191] on button "Next" at bounding box center [56, 193] width 11 height 8
click at [29, 190] on div "Previous Next" at bounding box center [258, 192] width 460 height 9
click at [41, 193] on button "Previous" at bounding box center [41, 193] width 18 height 8
click at [71, 56] on input "spa" at bounding box center [80, 57] width 110 height 9
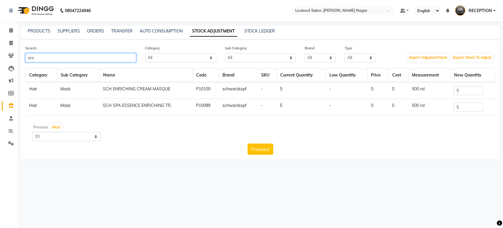
click at [70, 61] on input "enr" at bounding box center [80, 57] width 111 height 9
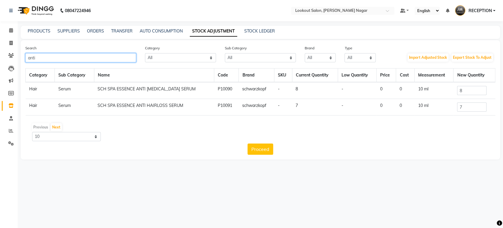
click at [101, 56] on input "anti" at bounding box center [80, 57] width 111 height 9
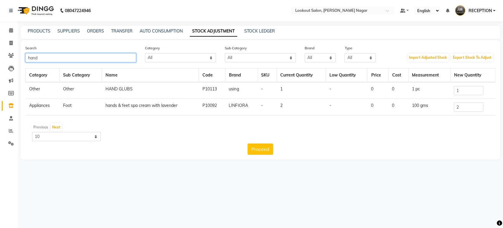
click at [99, 58] on input "hand" at bounding box center [80, 57] width 111 height 9
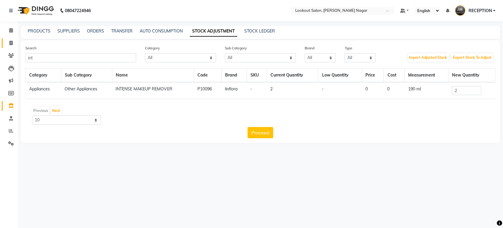
click at [12, 45] on icon at bounding box center [10, 43] width 3 height 4
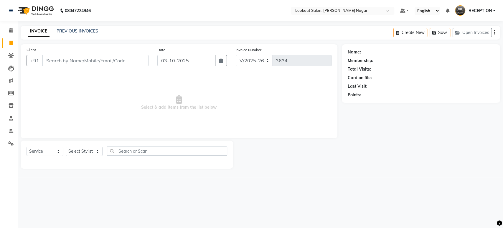
click at [73, 61] on input "Client" at bounding box center [95, 60] width 106 height 11
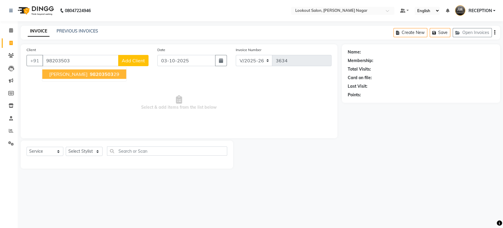
click at [90, 75] on span "98203503" at bounding box center [102, 74] width 24 height 6
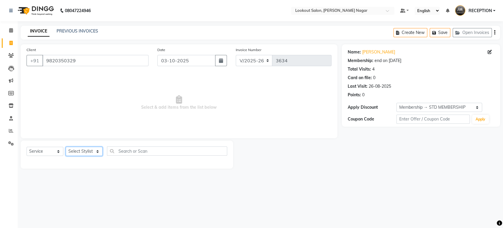
click at [96, 150] on select "Select Stylist ABHISHEK Asfaak [PERSON_NAME] [PERSON_NAME] PRIYANKA RECEPTION […" at bounding box center [84, 151] width 37 height 9
click at [66, 147] on select "Select Stylist ABHISHEK Asfaak [PERSON_NAME] [PERSON_NAME] PRIYANKA RECEPTION […" at bounding box center [84, 151] width 37 height 9
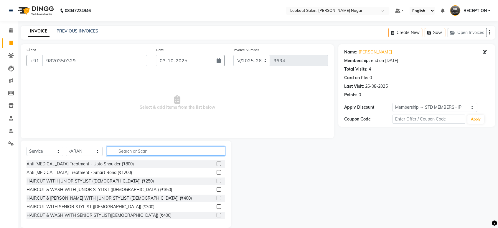
click at [152, 147] on input "text" at bounding box center [166, 150] width 118 height 9
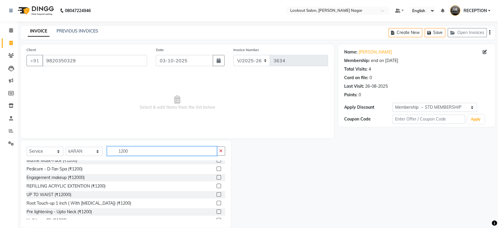
scroll to position [56, 0]
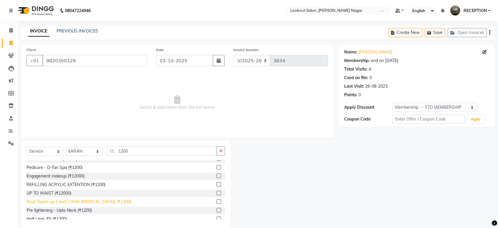
click at [102, 203] on div "Root Touch-up 1 inch ( With [MEDICAL_DATA]) (₹1200)" at bounding box center [79, 201] width 105 height 6
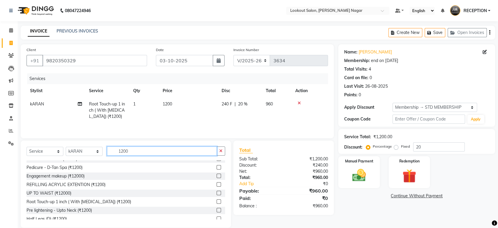
click at [156, 150] on input "1200" at bounding box center [162, 150] width 110 height 9
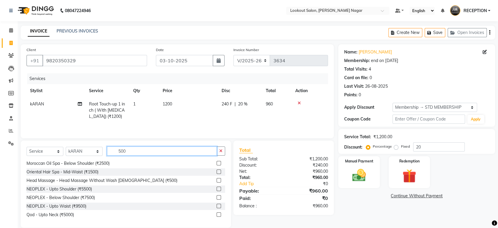
scroll to position [0, 0]
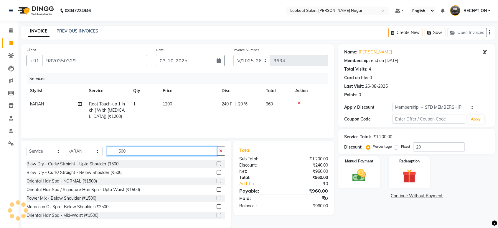
click at [156, 149] on input "500" at bounding box center [162, 150] width 110 height 9
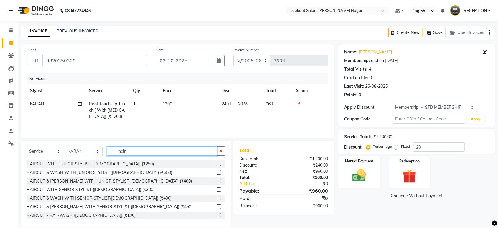
click at [137, 148] on input "hair" at bounding box center [162, 150] width 110 height 9
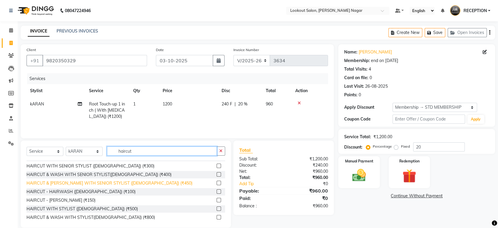
scroll to position [26, 0]
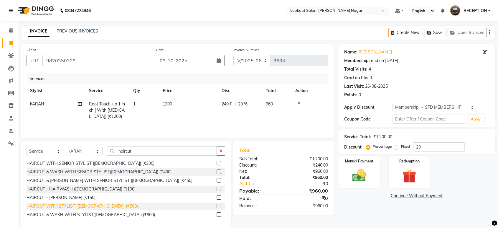
click at [92, 207] on div "HAIRCUT WITH STYLIST ([DEMOGRAPHIC_DATA]) (₹500)" at bounding box center [82, 206] width 111 height 6
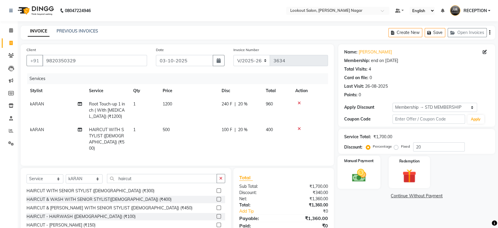
click at [351, 181] on img at bounding box center [359, 175] width 23 height 17
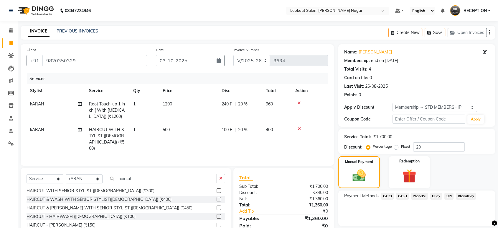
click at [387, 194] on span "CARD" at bounding box center [387, 195] width 13 height 7
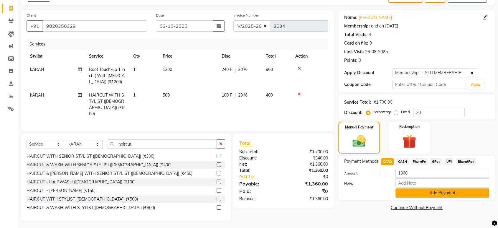
click at [423, 191] on button "Add Payment" at bounding box center [443, 192] width 94 height 9
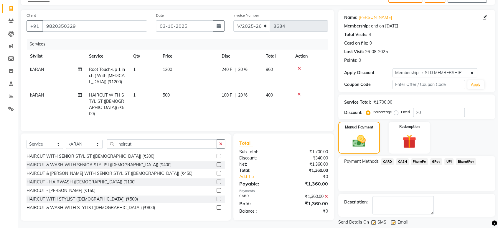
scroll to position [52, 0]
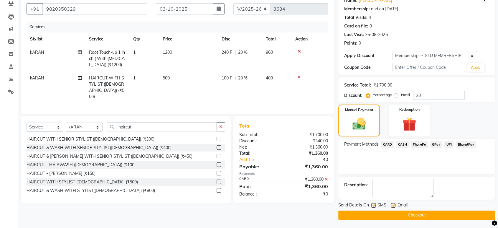
click at [422, 218] on button "Checkout" at bounding box center [416, 214] width 157 height 9
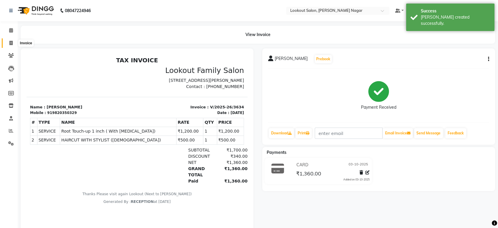
click at [6, 42] on span at bounding box center [11, 43] width 10 height 7
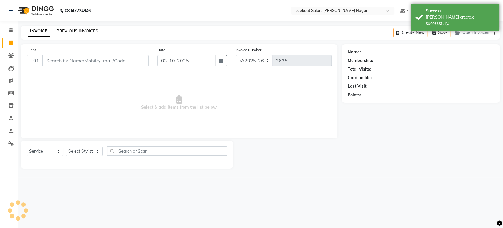
click at [92, 30] on link "PREVIOUS INVOICES" at bounding box center [78, 30] width 42 height 5
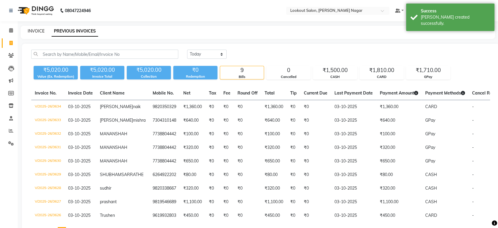
click at [33, 29] on link "INVOICE" at bounding box center [36, 30] width 17 height 5
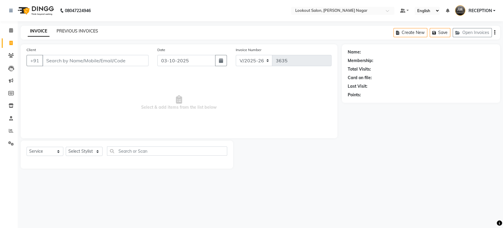
click at [95, 29] on link "PREVIOUS INVOICES" at bounding box center [78, 30] width 42 height 5
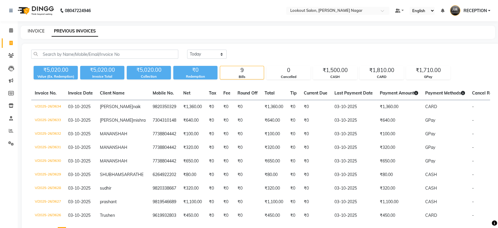
click at [38, 32] on link "INVOICE" at bounding box center [36, 30] width 17 height 5
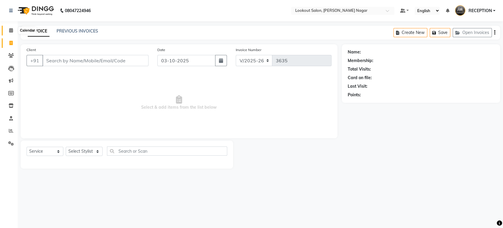
click at [12, 31] on icon at bounding box center [11, 30] width 4 height 4
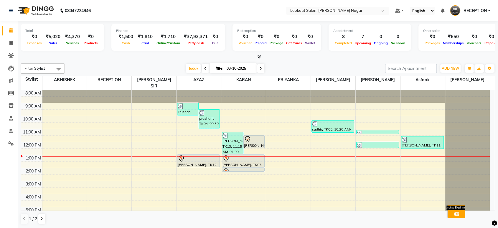
click at [455, 212] on icon at bounding box center [456, 214] width 5 height 4
click at [462, 205] on span "Membership Expiring [DATE]" at bounding box center [456, 207] width 44 height 4
click at [456, 212] on icon at bounding box center [456, 214] width 5 height 4
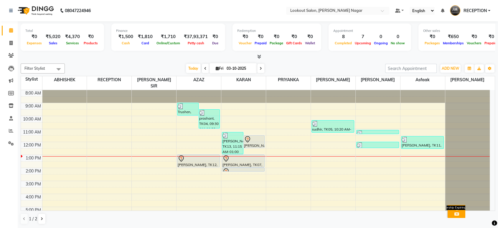
click at [456, 212] on icon at bounding box center [456, 214] width 5 height 4
click at [457, 206] on div "2" at bounding box center [456, 208] width 15 height 5
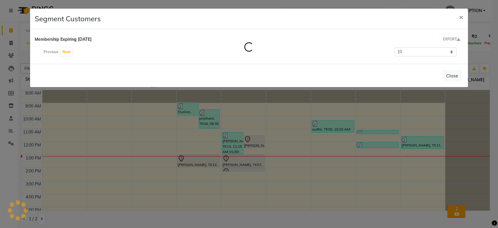
click at [457, 205] on ngb-modal-window "Segment Customers × Membership Expiring [DATE] EXPORT Loading... Previous Next …" at bounding box center [249, 114] width 498 height 228
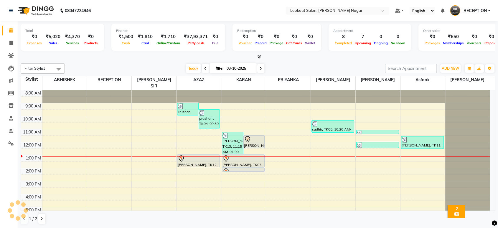
click at [457, 206] on div "2" at bounding box center [456, 208] width 15 height 5
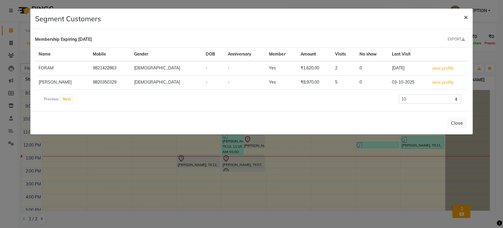
click at [467, 14] on span "×" at bounding box center [466, 16] width 4 height 9
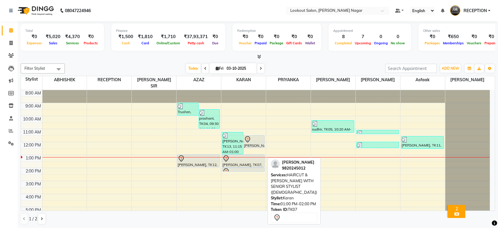
click at [232, 155] on div at bounding box center [244, 158] width 42 height 7
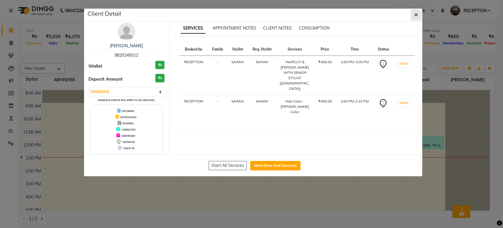
click at [411, 11] on button "button" at bounding box center [416, 14] width 11 height 11
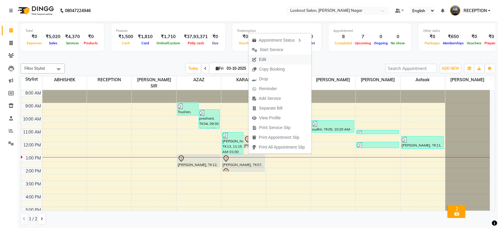
click at [262, 56] on span "Edit" at bounding box center [258, 60] width 21 height 10
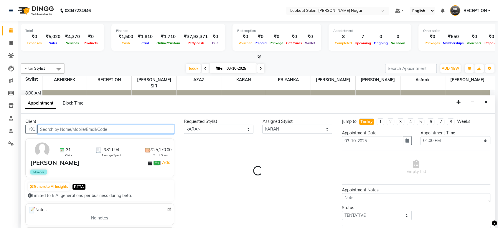
scroll to position [54, 0]
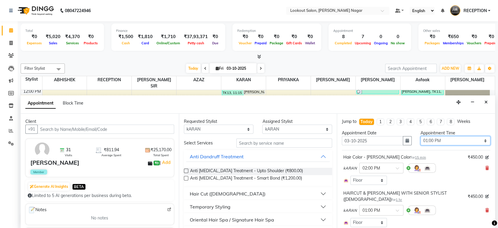
click at [453, 139] on select "Select 09:00 AM 09:05 AM 09:10 AM 09:15 AM 09:20 AM 09:25 AM 09:30 AM 09:35 AM …" at bounding box center [456, 140] width 70 height 9
click at [421, 136] on select "Select 09:00 AM 09:05 AM 09:10 AM 09:15 AM 09:20 AM 09:25 AM 09:30 AM 09:35 AM …" at bounding box center [456, 140] width 70 height 9
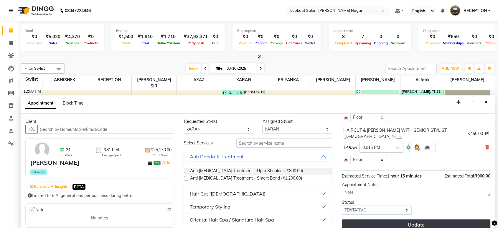
click at [413, 221] on button "Update" at bounding box center [416, 224] width 149 height 11
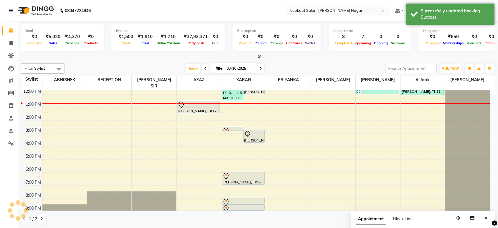
scroll to position [0, 0]
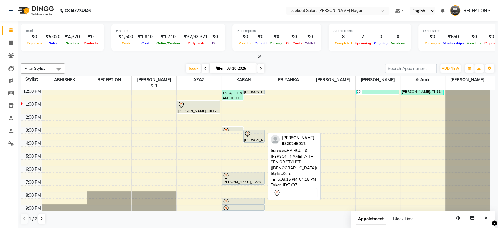
click at [253, 141] on div at bounding box center [254, 142] width 21 height 2
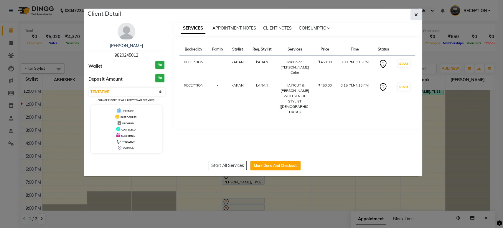
click at [418, 14] on button "button" at bounding box center [416, 14] width 11 height 11
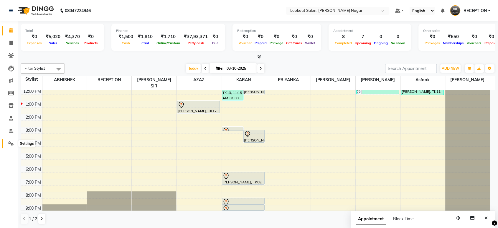
click at [11, 141] on icon at bounding box center [11, 143] width 6 height 4
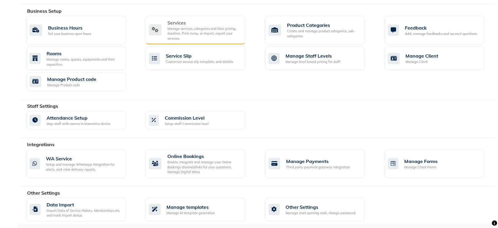
scroll to position [209, 0]
click at [188, 37] on div "Manage services, categories and their pricing, duration. Print menu, or import,…" at bounding box center [203, 33] width 73 height 15
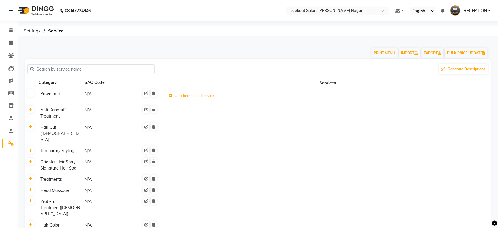
click at [83, 71] on input "text" at bounding box center [93, 69] width 118 height 9
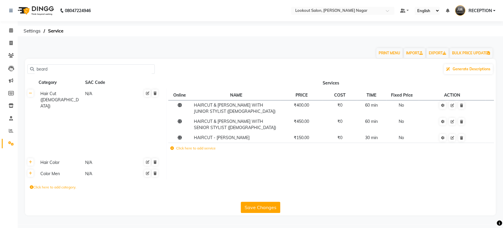
click at [95, 66] on input "beard" at bounding box center [93, 69] width 118 height 9
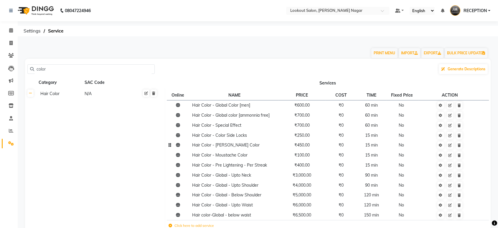
click at [385, 147] on td "15 min" at bounding box center [371, 145] width 29 height 10
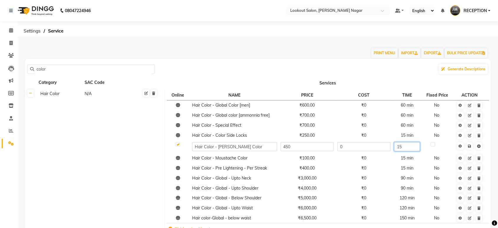
click at [417, 147] on input "15" at bounding box center [407, 146] width 26 height 9
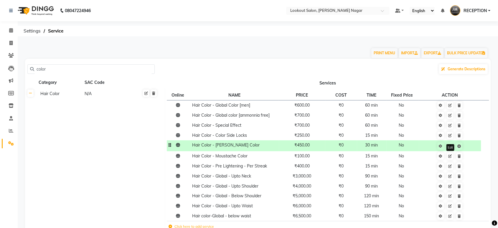
click at [453, 152] on tbody "Hair Color - Global Color [men] ₹600.00 ₹0 60 min No Hair Color - Global color …" at bounding box center [328, 166] width 322 height 133
click at [452, 146] on link at bounding box center [450, 145] width 6 height 7
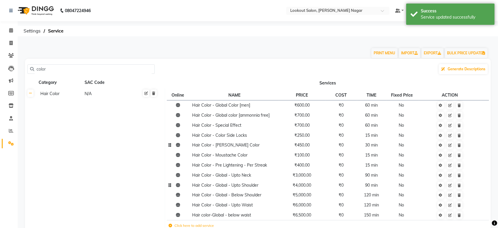
scroll to position [62, 0]
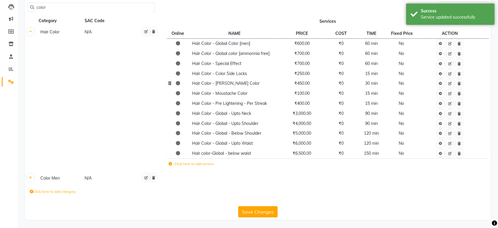
click at [256, 214] on button "Save Changes" at bounding box center [257, 211] width 39 height 11
click at [8, 66] on span at bounding box center [11, 69] width 10 height 7
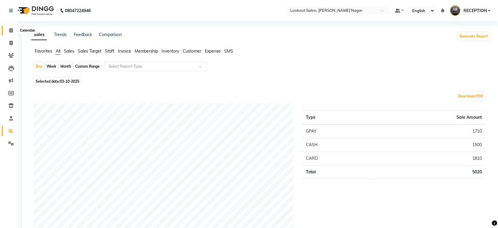
click at [9, 33] on span at bounding box center [11, 30] width 10 height 7
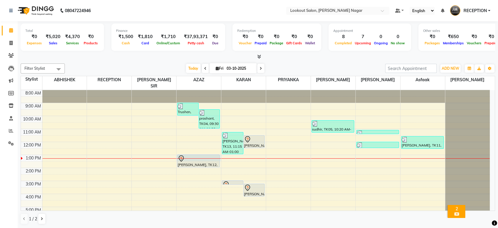
click at [210, 158] on div at bounding box center [199, 158] width 45 height 0
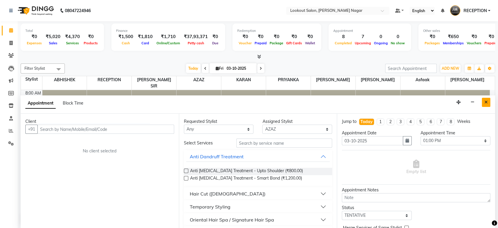
click at [485, 102] on icon "Close" at bounding box center [486, 102] width 3 height 4
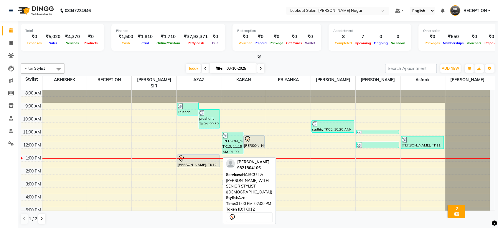
click at [196, 156] on div "[PERSON_NAME], TK12, 01:00 PM-02:00 PM, HAIRCUT & [PERSON_NAME] WITH SENIOR STY…" at bounding box center [198, 160] width 42 height 12
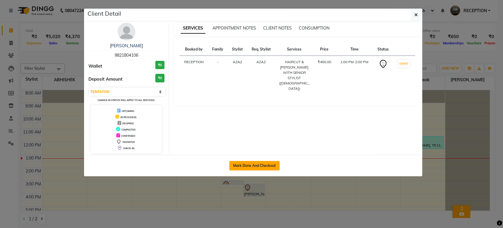
click at [263, 161] on button "Mark Done And Checkout" at bounding box center [254, 165] width 50 height 9
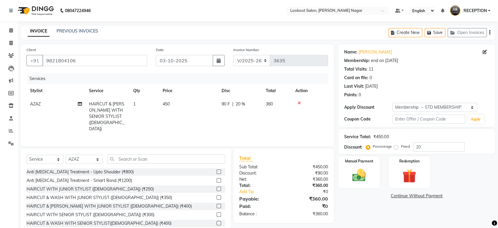
click at [299, 102] on icon at bounding box center [299, 103] width 3 height 4
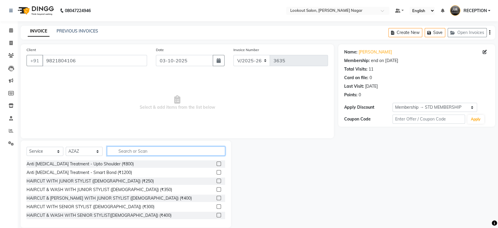
click at [155, 149] on input "text" at bounding box center [166, 150] width 118 height 9
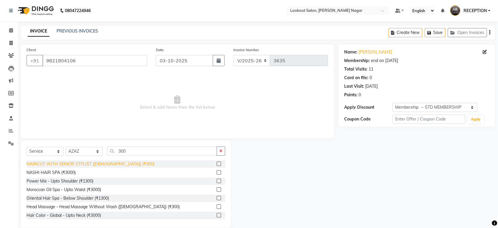
click at [112, 161] on div "HAIRCUT WITH SENIOR STYLIST ([DEMOGRAPHIC_DATA]) (₹300)" at bounding box center [91, 164] width 128 height 6
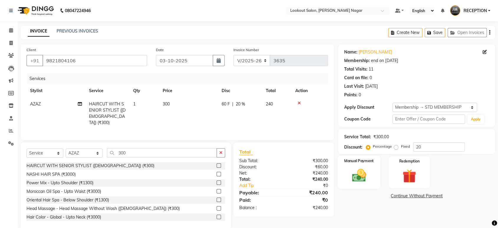
click at [351, 176] on img at bounding box center [359, 175] width 23 height 17
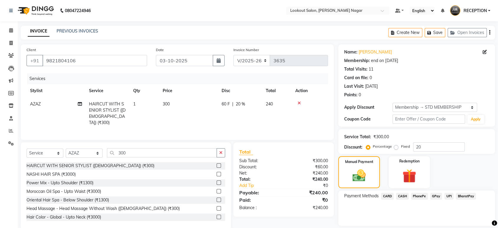
click at [407, 195] on span "CASH" at bounding box center [402, 195] width 13 height 7
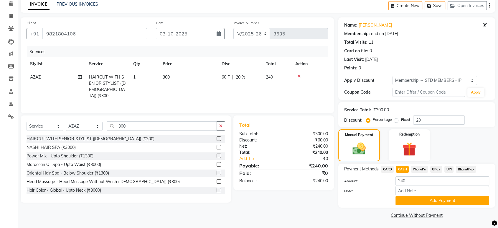
click at [407, 196] on button "Add Payment" at bounding box center [443, 200] width 94 height 9
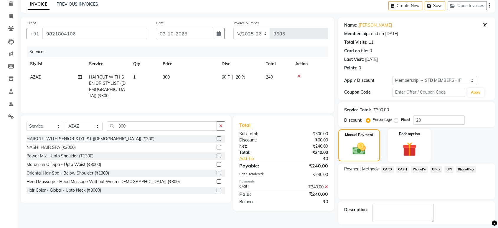
scroll to position [52, 0]
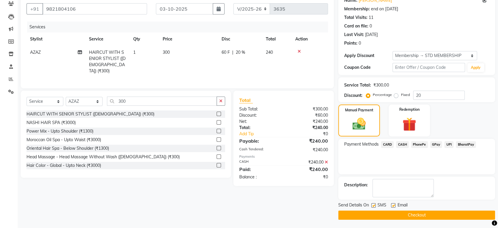
click at [425, 212] on button "Checkout" at bounding box center [416, 214] width 157 height 9
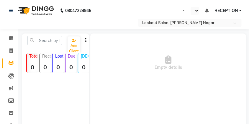
select select "en"
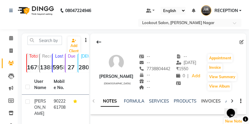
click at [214, 102] on link "INVOICES" at bounding box center [210, 101] width 19 height 5
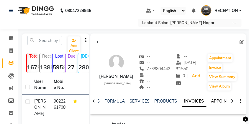
click at [217, 102] on link "APPOINTMENTS" at bounding box center [227, 101] width 32 height 5
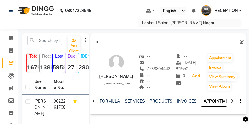
click at [231, 102] on icon at bounding box center [232, 101] width 3 height 4
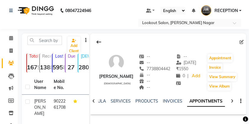
click at [231, 102] on icon at bounding box center [232, 101] width 3 height 4
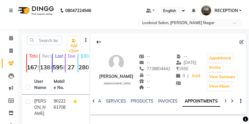
click at [231, 102] on icon at bounding box center [232, 101] width 3 height 4
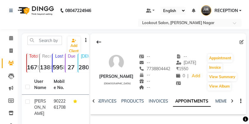
click at [231, 102] on icon at bounding box center [232, 101] width 3 height 4
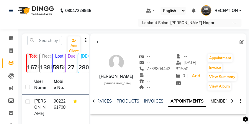
click at [219, 103] on link "MEMBERSHIP" at bounding box center [223, 101] width 27 height 5
